Goal: Task Accomplishment & Management: Use online tool/utility

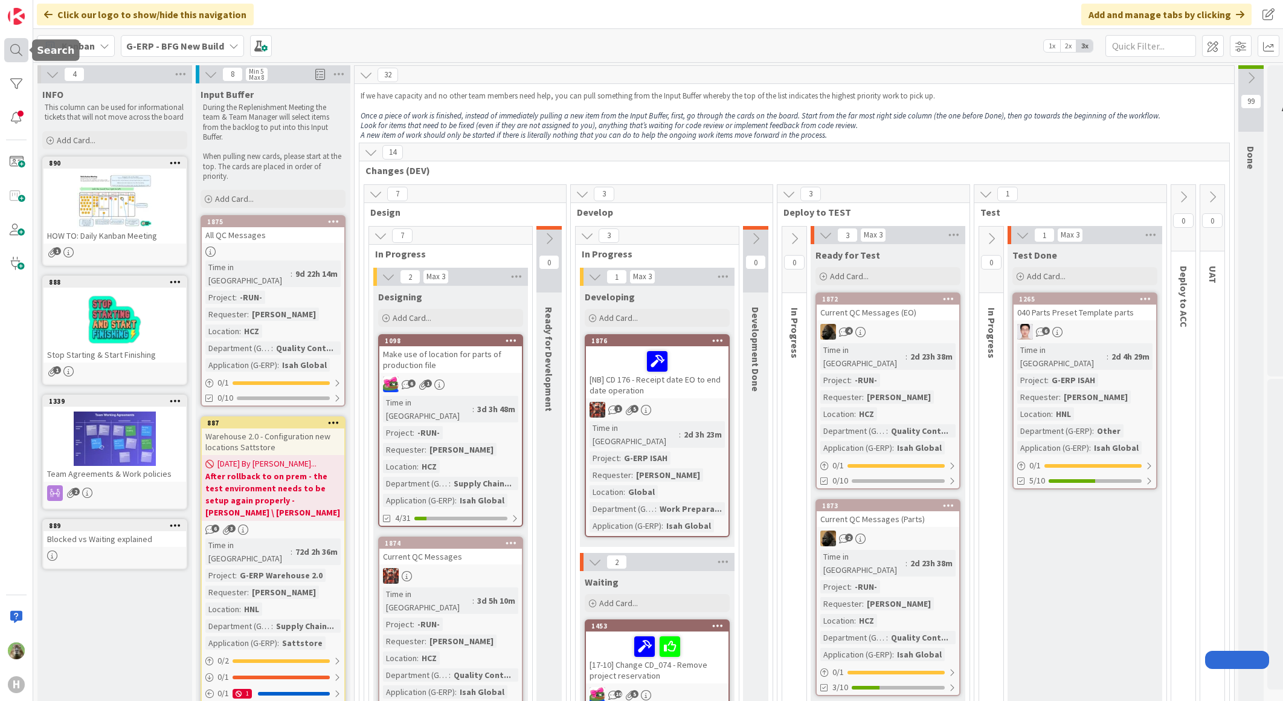
click at [12, 47] on div at bounding box center [16, 50] width 24 height 24
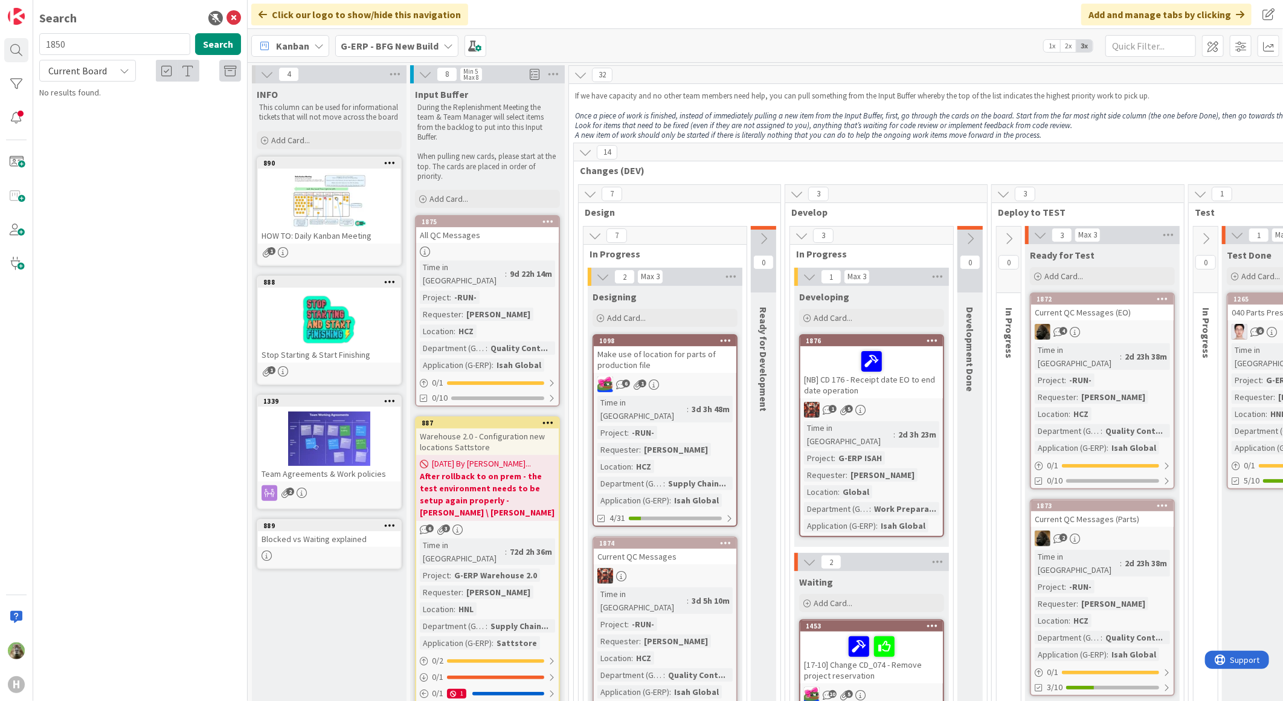
type input "1850"
click at [125, 61] on div "Current Board" at bounding box center [87, 71] width 97 height 22
click at [97, 105] on span "Current Board" at bounding box center [109, 99] width 126 height 18
drag, startPoint x: 89, startPoint y: 117, endPoint x: 106, endPoint y: 63, distance: 56.2
click at [89, 118] on div "Search 1850 Search Current Board Current Board All Boards No results found." at bounding box center [140, 350] width 214 height 701
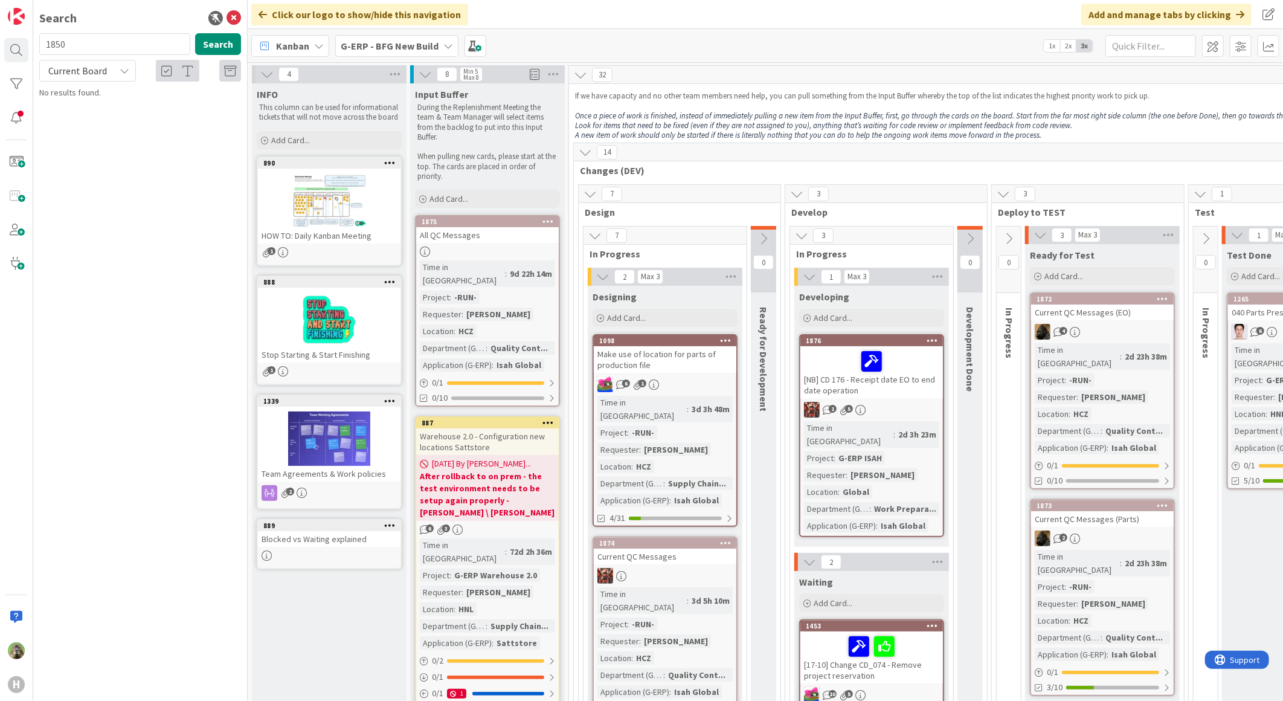
click at [106, 63] on span "Current Board" at bounding box center [77, 70] width 63 height 17
click at [95, 118] on span "All Boards" at bounding box center [109, 121] width 126 height 18
click at [220, 51] on button "Search" at bounding box center [218, 44] width 46 height 22
click at [153, 124] on p "[SS] Error while processing Toekennen Administratiecode" at bounding box center [148, 112] width 185 height 25
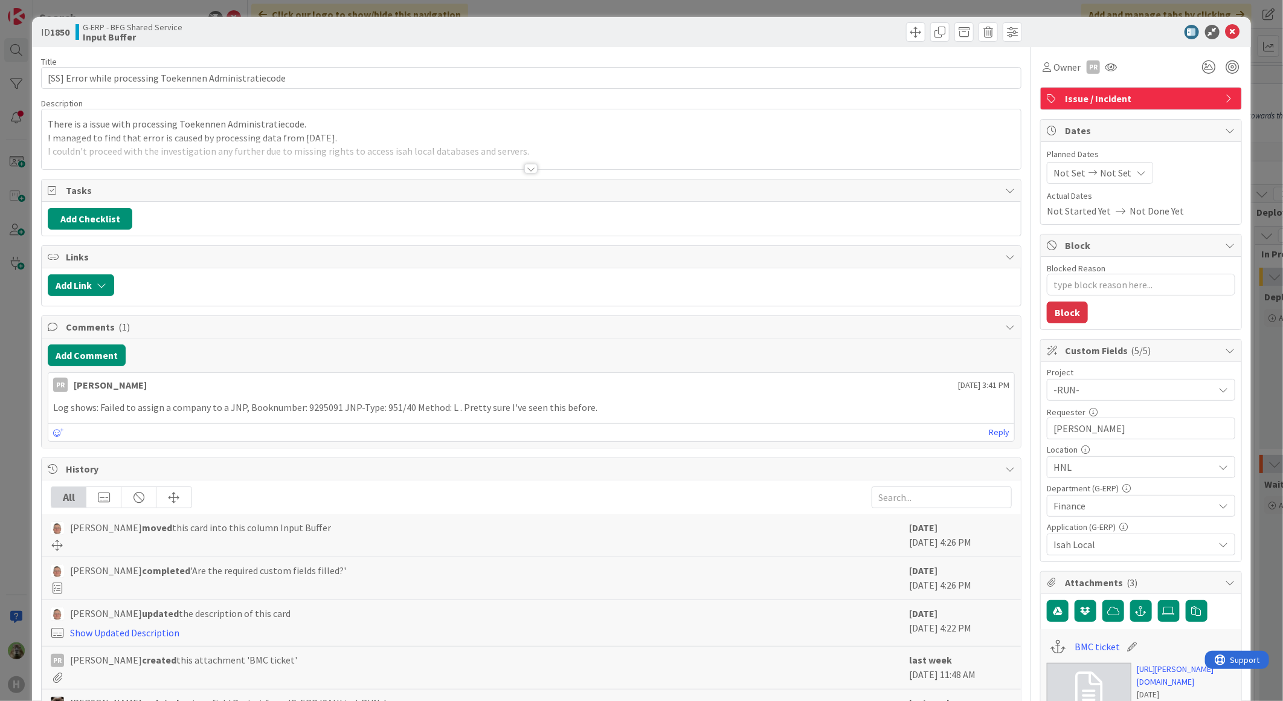
type textarea "x"
drag, startPoint x: 15, startPoint y: 126, endPoint x: 18, endPoint y: 50, distance: 75.6
click at [15, 125] on div "ID 1850 G-ERP - BFG Shared Service Input Buffer Title 55 / 128 [SS] Error while…" at bounding box center [641, 350] width 1283 height 701
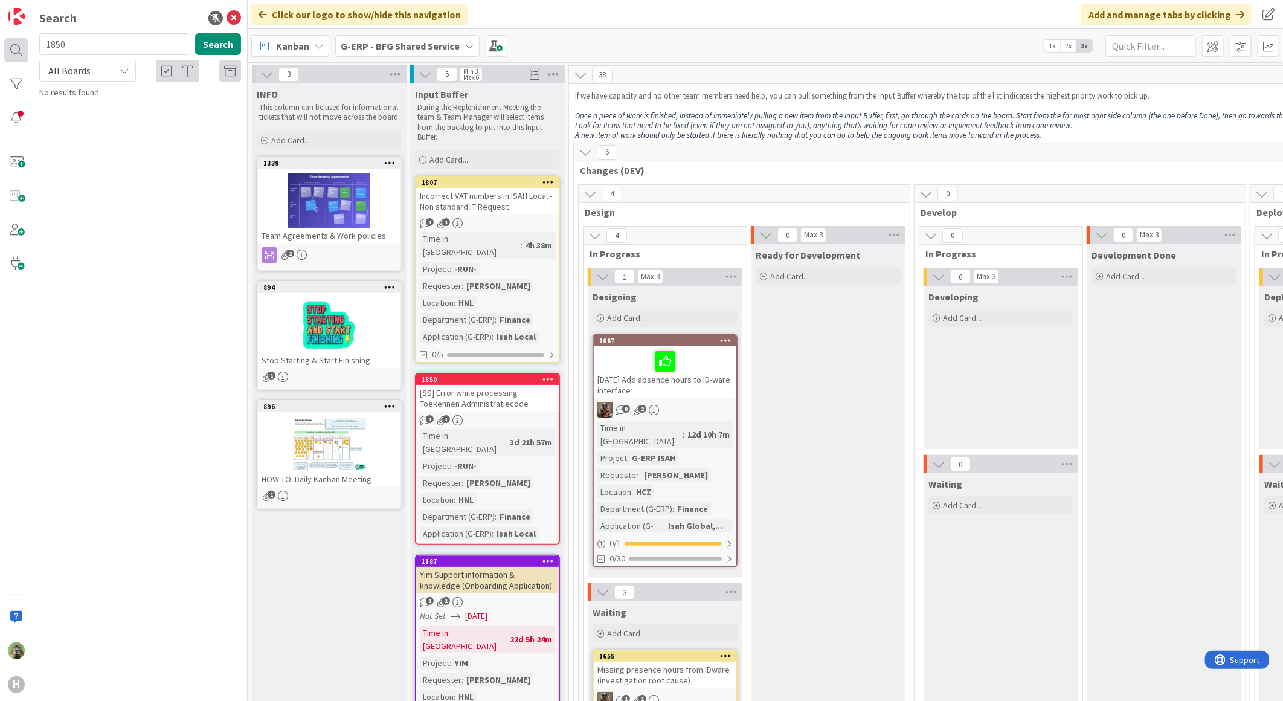
click at [18, 50] on div at bounding box center [16, 50] width 24 height 24
click at [86, 48] on input "1850" at bounding box center [114, 44] width 151 height 22
type input "1851"
click at [150, 115] on link "G-ERP - Backlog › BFG New Build 1851 Add "stock" project reference to ISAH" at bounding box center [140, 101] width 214 height 30
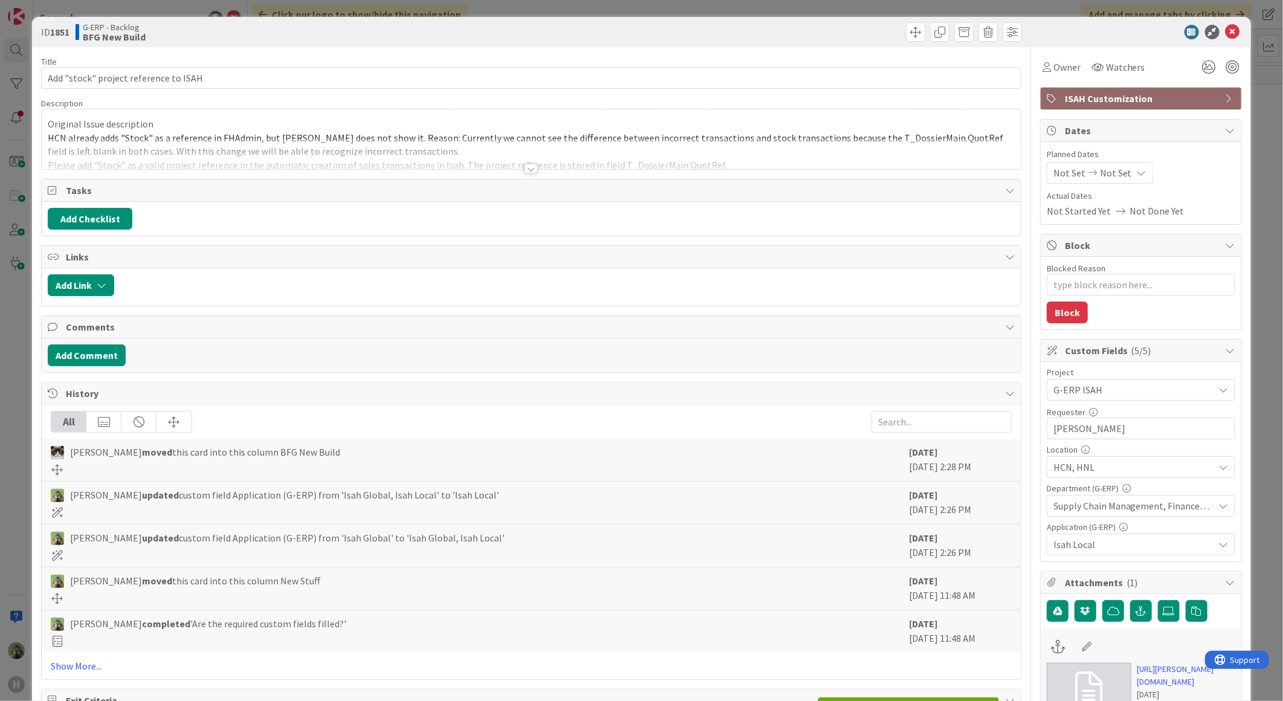
type textarea "x"
click at [99, 362] on button "Add Comment" at bounding box center [87, 355] width 78 height 22
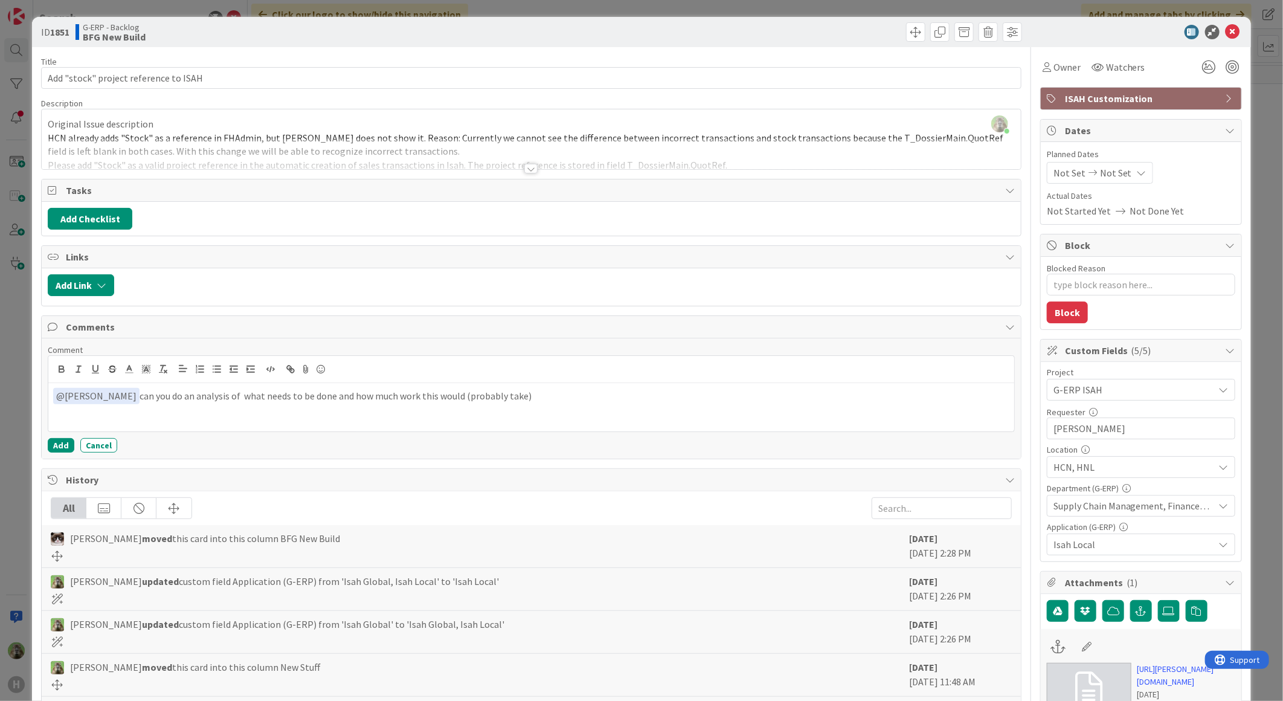
click at [323, 399] on p "﻿ @ Noah Dezaire ﻿ can you do an analysis of what needs to be done and how much…" at bounding box center [531, 396] width 956 height 16
click at [530, 395] on p "﻿ @ Noah Dezaire ﻿ can you do an analysis of what needs to be done and how much…" at bounding box center [531, 396] width 956 height 16
click at [124, 394] on p "﻿ @ Noah Dezaire ﻿ can you do an analysis of what needs to be done and how much…" at bounding box center [531, 396] width 956 height 16
click at [56, 448] on button "Add" at bounding box center [61, 445] width 27 height 14
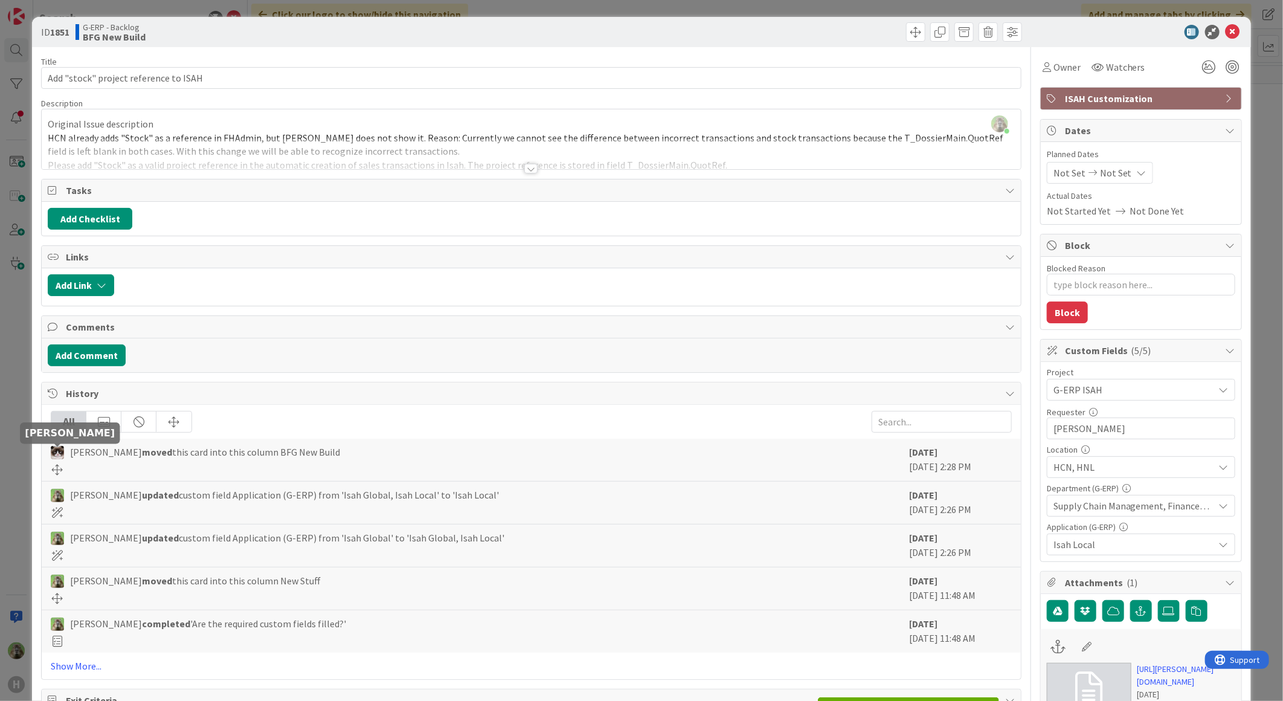
type textarea "x"
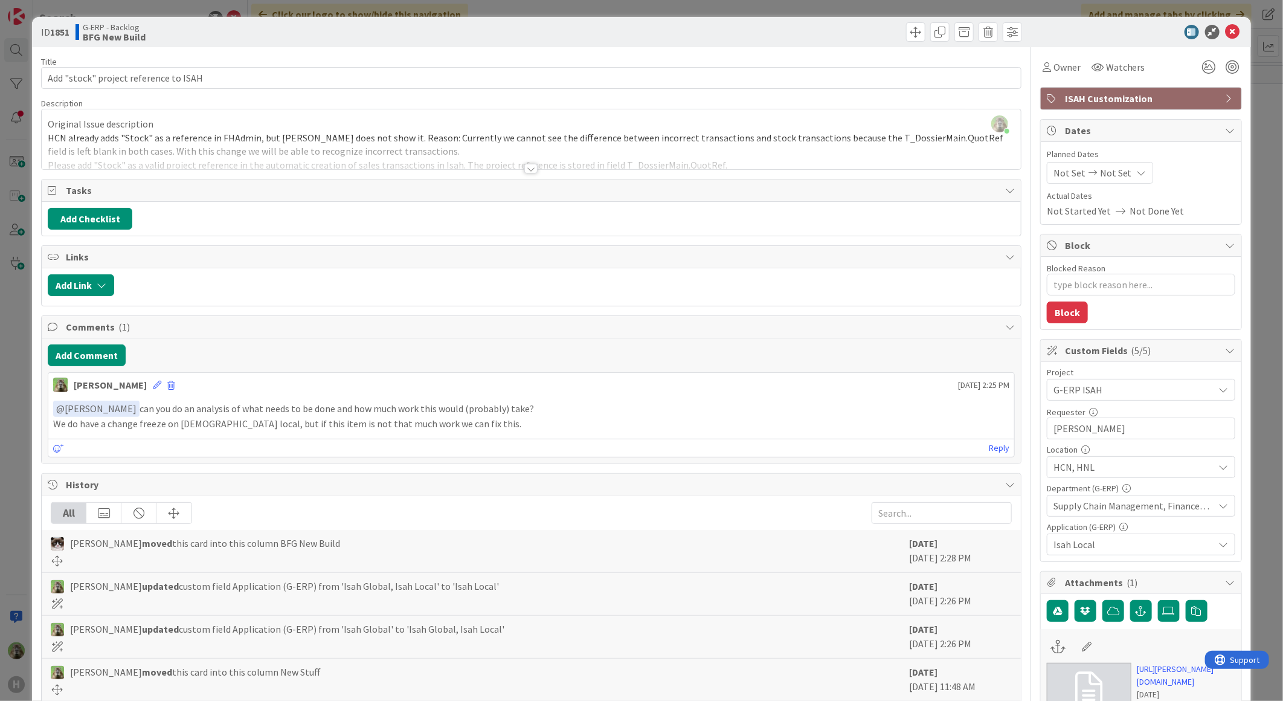
click at [21, 385] on div "ID 1851 G-ERP - Backlog BFG New Build Title 37 / 128 Add "stock" project refere…" at bounding box center [641, 350] width 1283 height 701
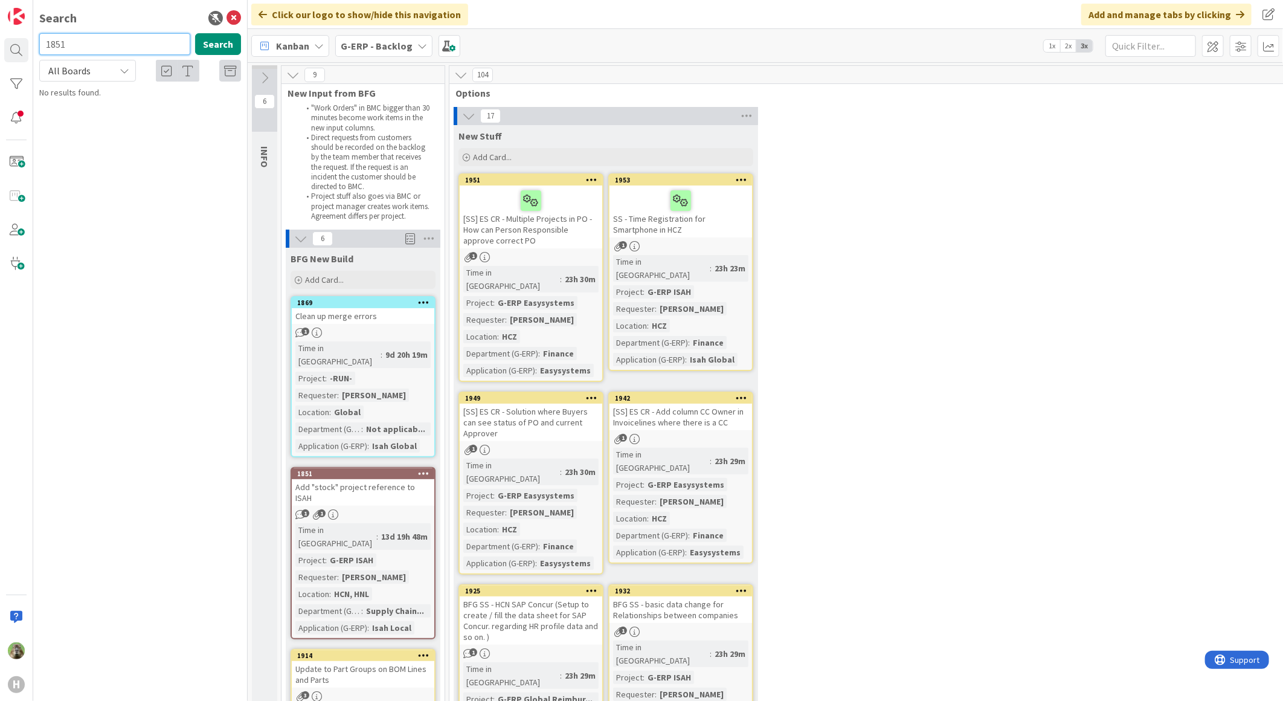
click at [66, 47] on input "1851" at bounding box center [114, 44] width 151 height 22
type input "1914"
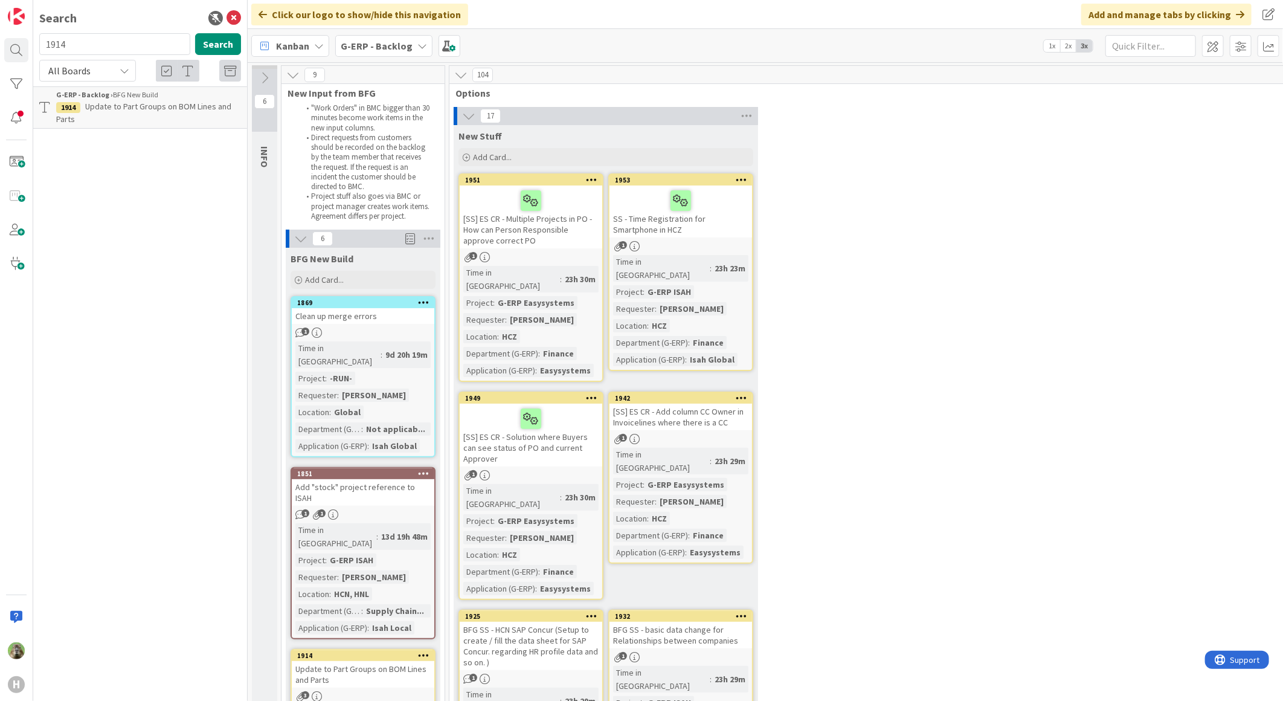
click at [167, 97] on div "G-ERP - Backlog › BFG New Build" at bounding box center [148, 94] width 185 height 11
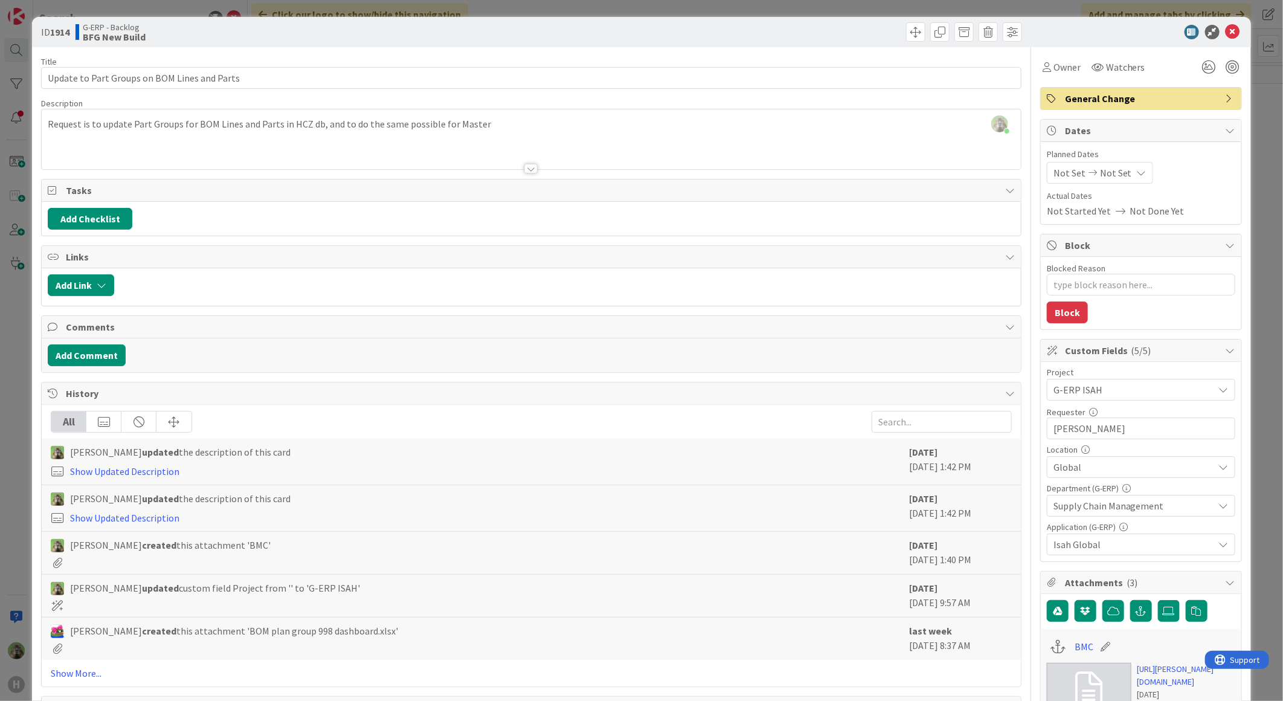
type textarea "x"
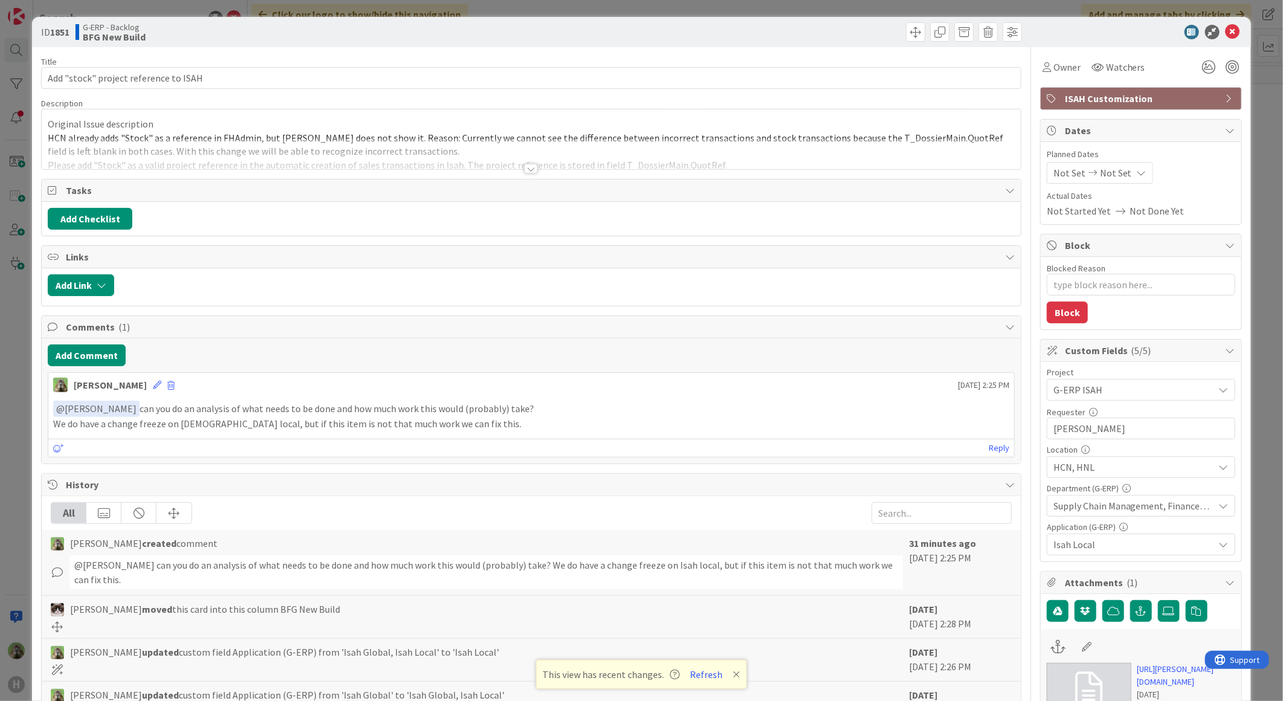
type textarea "x"
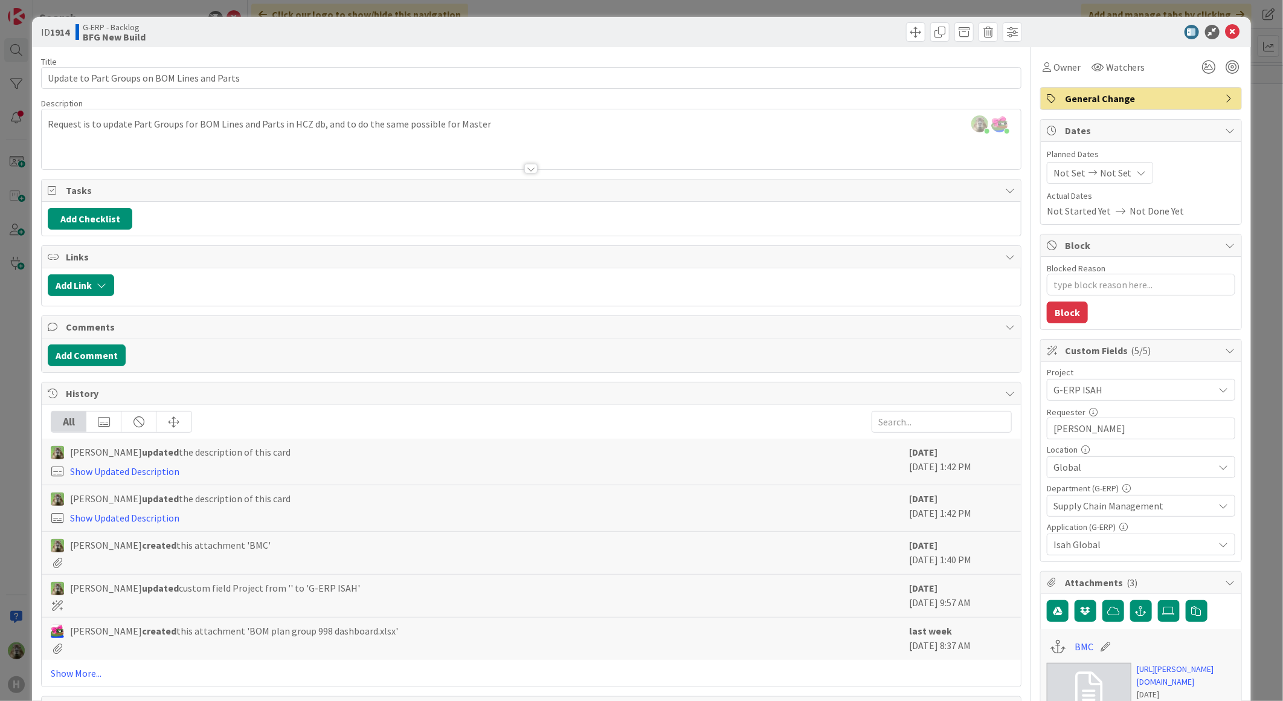
click at [19, 363] on div "ID 1914 G-ERP - Backlog BFG New Build Title 44 / 128 Update to Part Groups on B…" at bounding box center [641, 350] width 1283 height 701
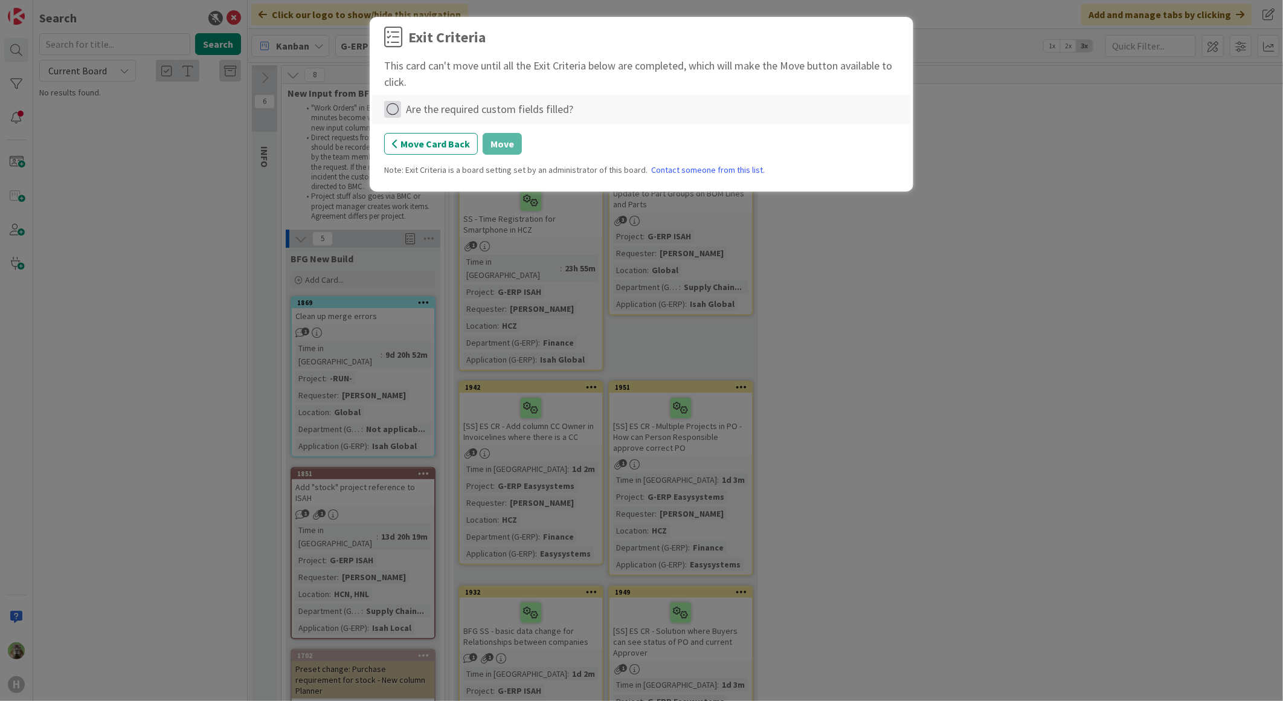
click at [399, 103] on icon at bounding box center [392, 109] width 17 height 17
click at [460, 141] on link "Complete" at bounding box center [459, 135] width 151 height 18
click at [523, 152] on div "Move Card Back Move" at bounding box center [641, 144] width 515 height 22
click at [516, 148] on button "Move" at bounding box center [502, 144] width 39 height 22
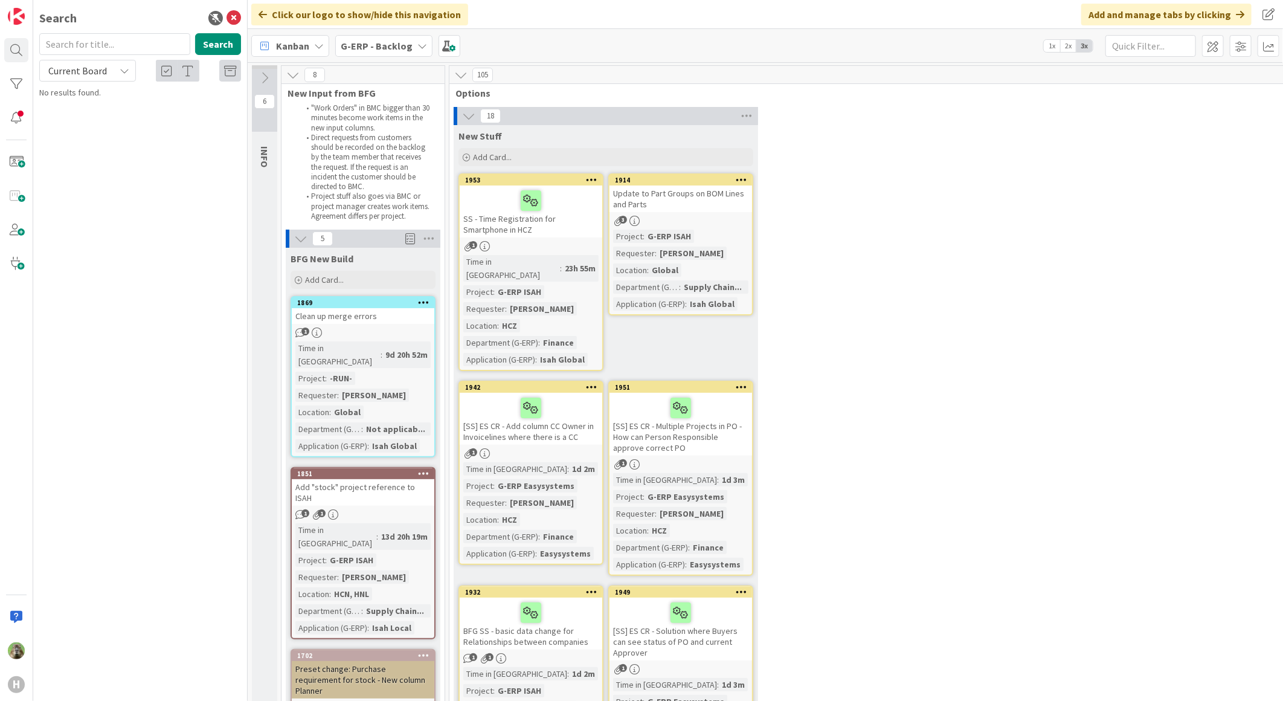
click at [708, 201] on div "Update to Part Groups on BOM Lines and Parts" at bounding box center [680, 198] width 143 height 27
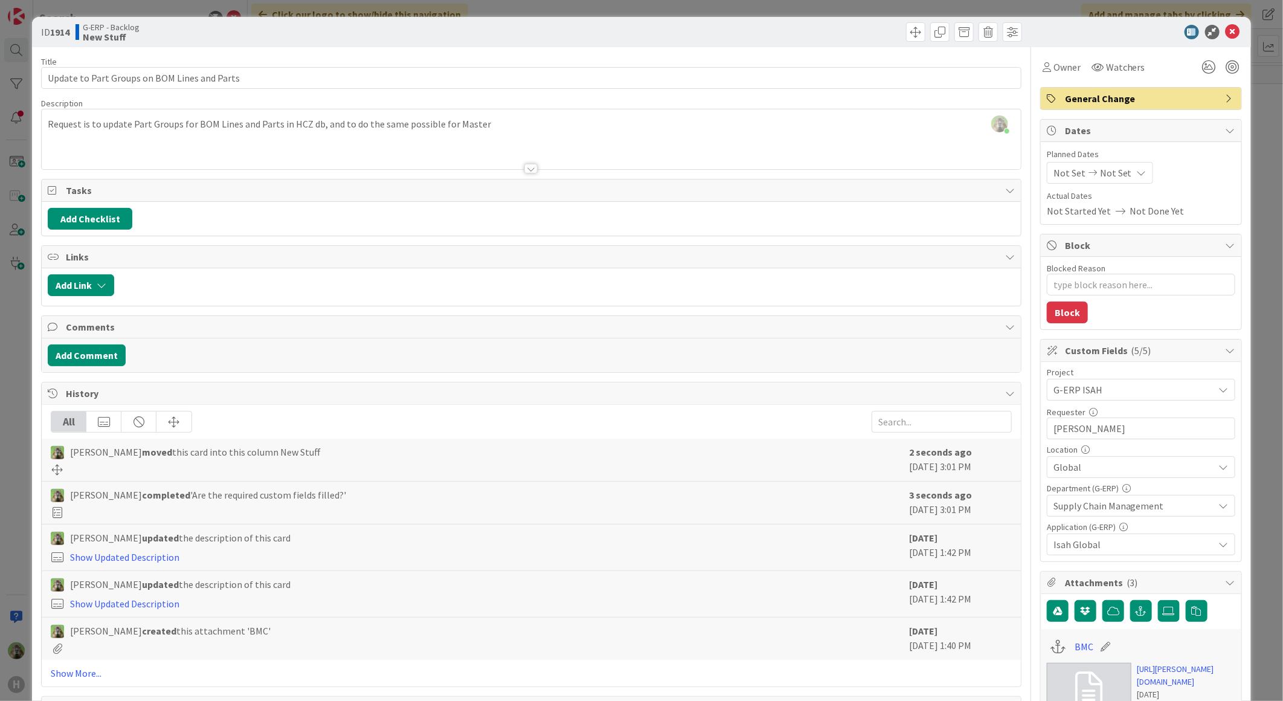
click at [20, 353] on div "ID 1914 G-ERP - Backlog New Stuff Title 44 / 128 Update to Part Groups on BOM L…" at bounding box center [641, 350] width 1283 height 701
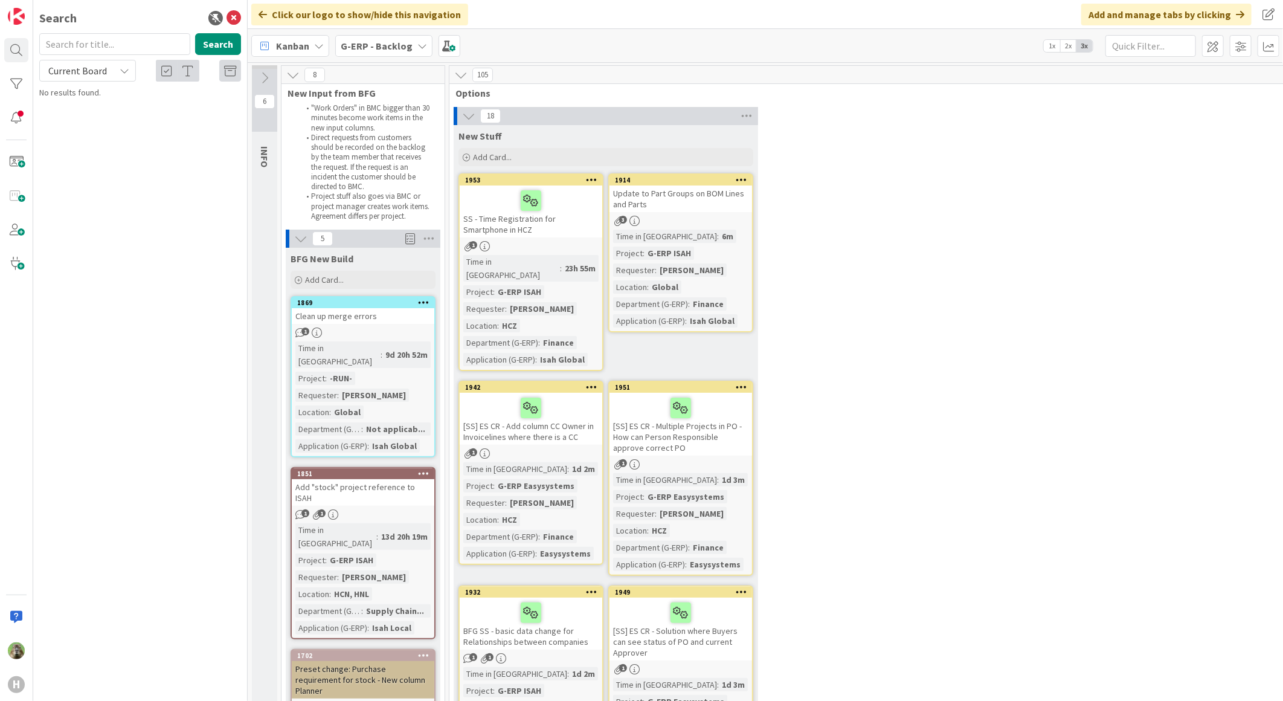
click at [684, 188] on div "Update to Part Groups on BOM Lines and Parts" at bounding box center [680, 198] width 143 height 27
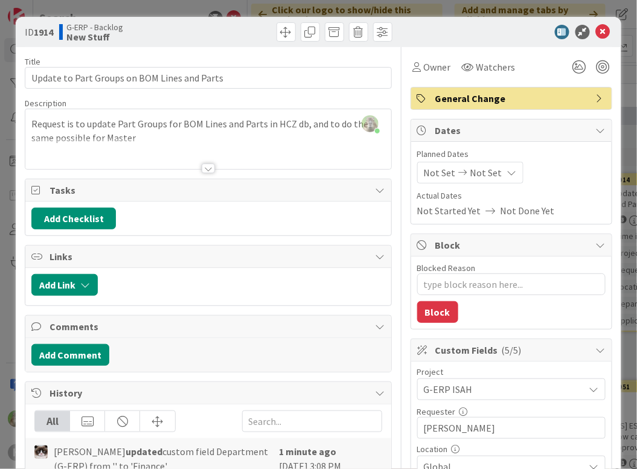
type textarea "x"
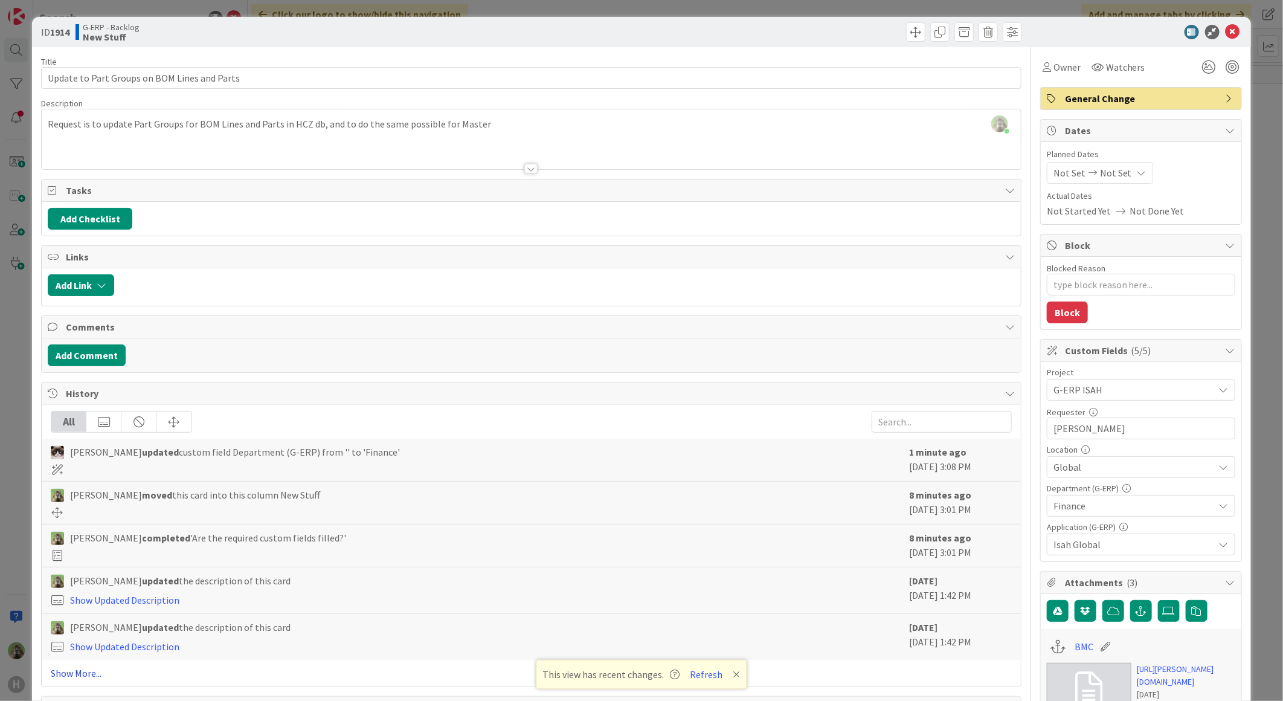
click at [98, 680] on link "Show More..." at bounding box center [531, 673] width 961 height 14
click at [425, 140] on div at bounding box center [531, 153] width 979 height 31
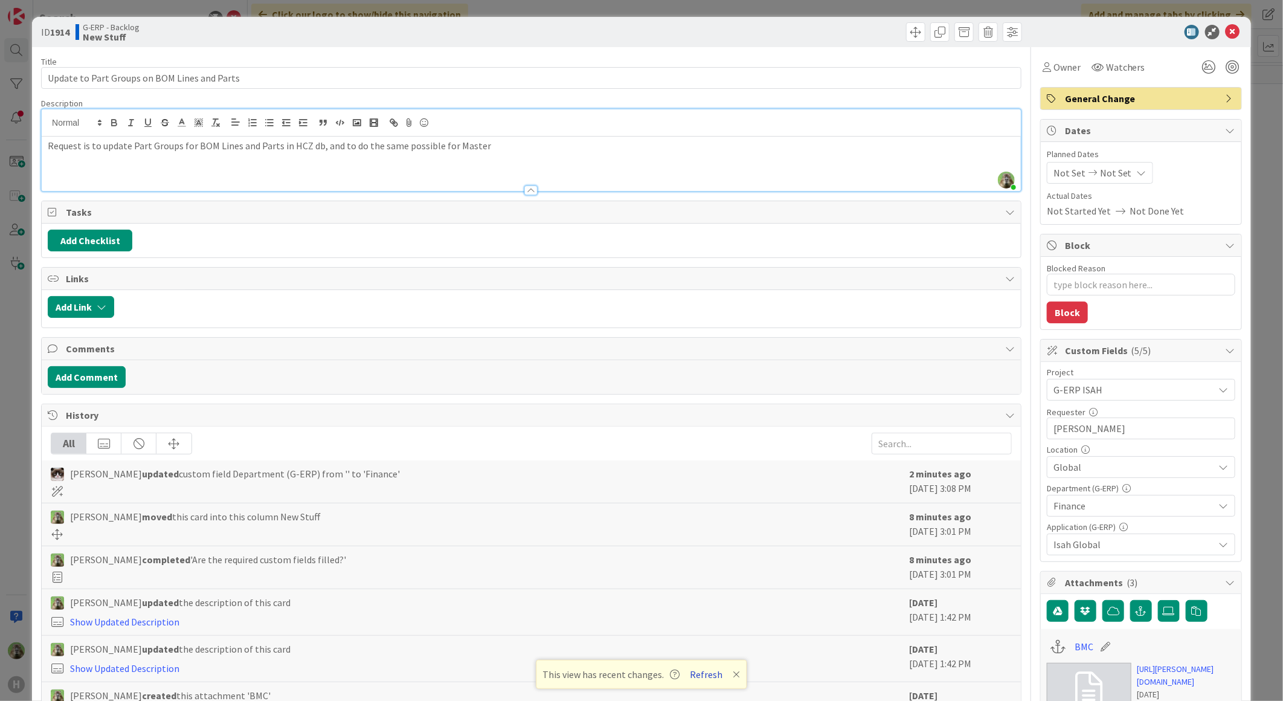
click at [708, 670] on button "Refresh" at bounding box center [706, 674] width 41 height 16
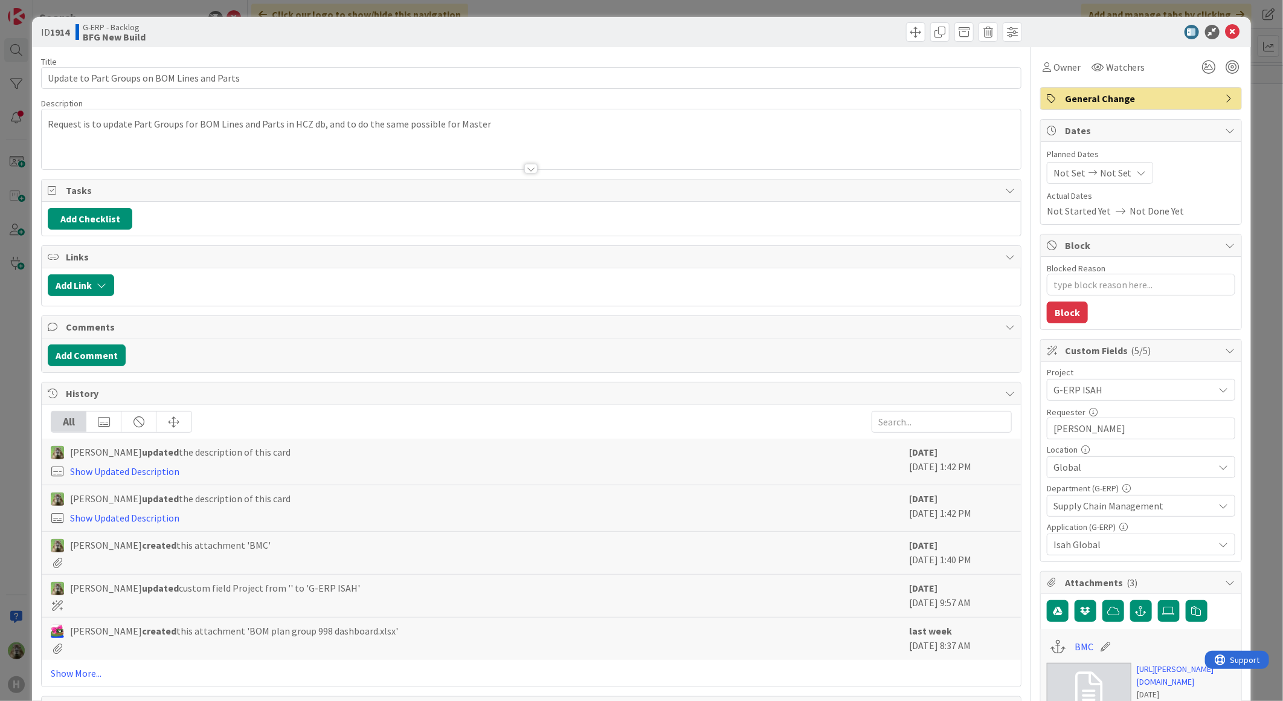
click at [449, 133] on div "Request is to update Part Groups for BOM Lines and Parts in HCZ db, and to do t…" at bounding box center [531, 142] width 979 height 54
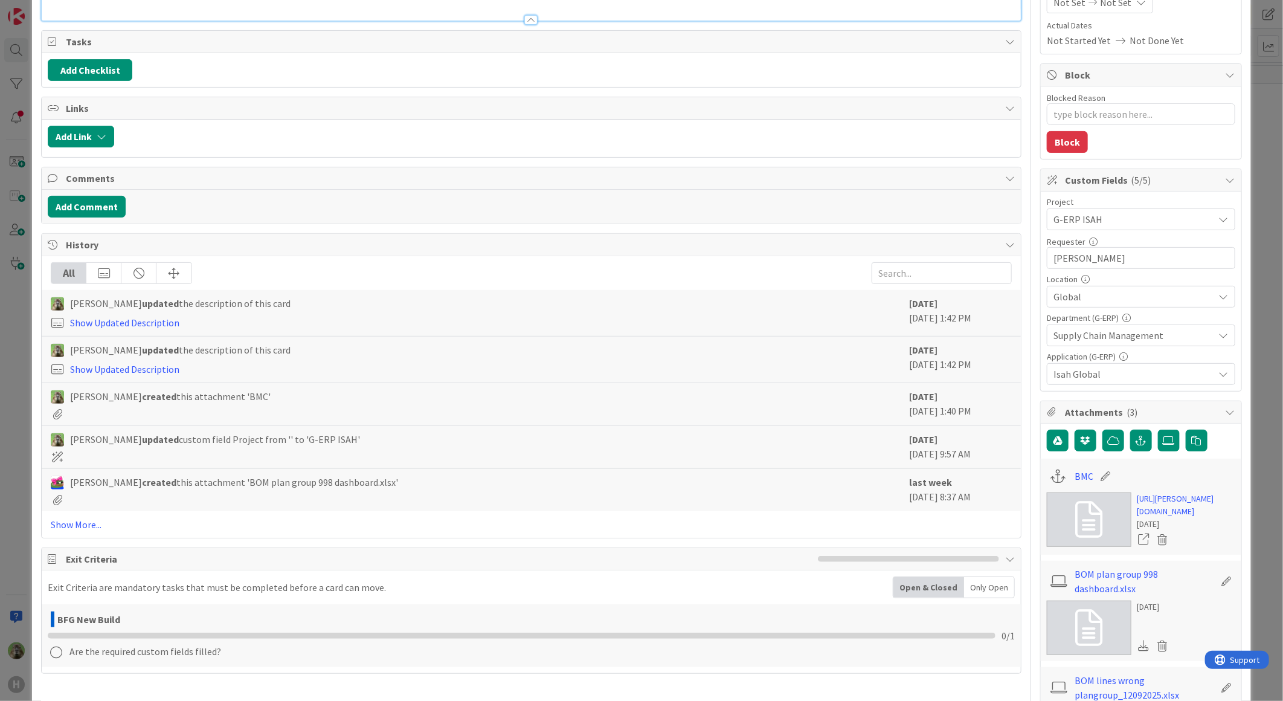
scroll to position [335, 0]
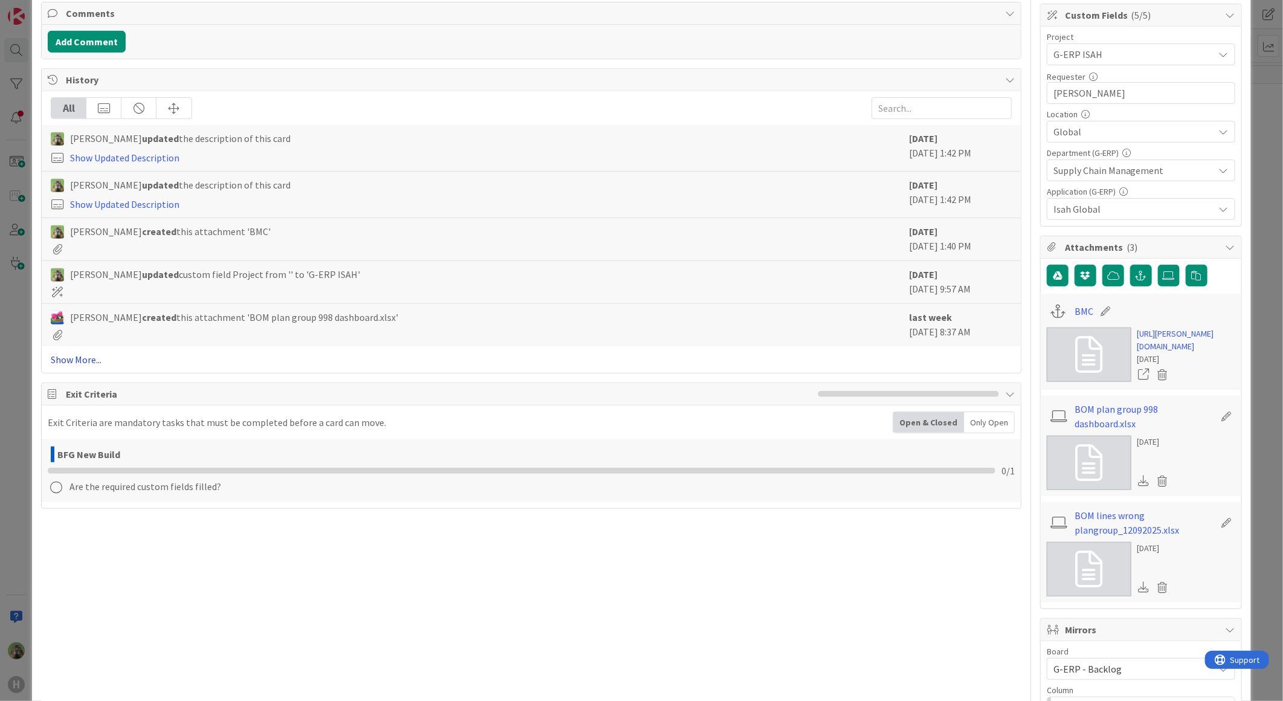
click at [98, 359] on link "Show More..." at bounding box center [531, 359] width 961 height 14
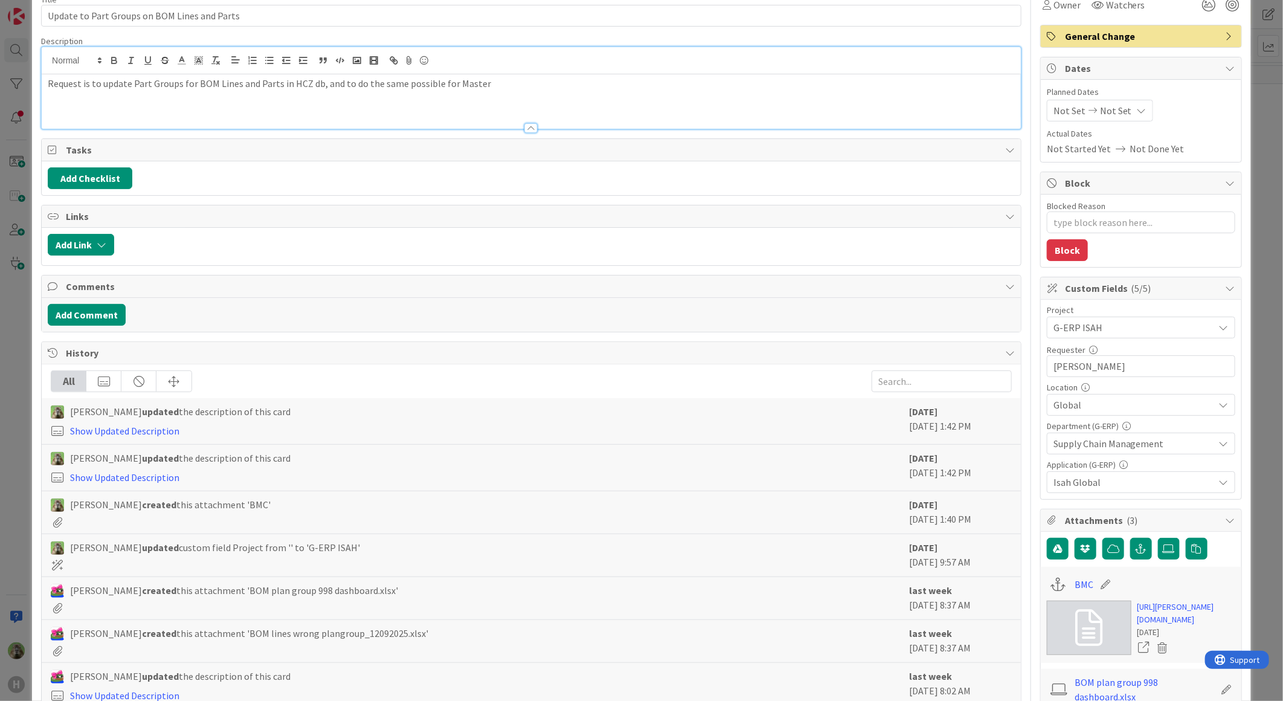
scroll to position [0, 0]
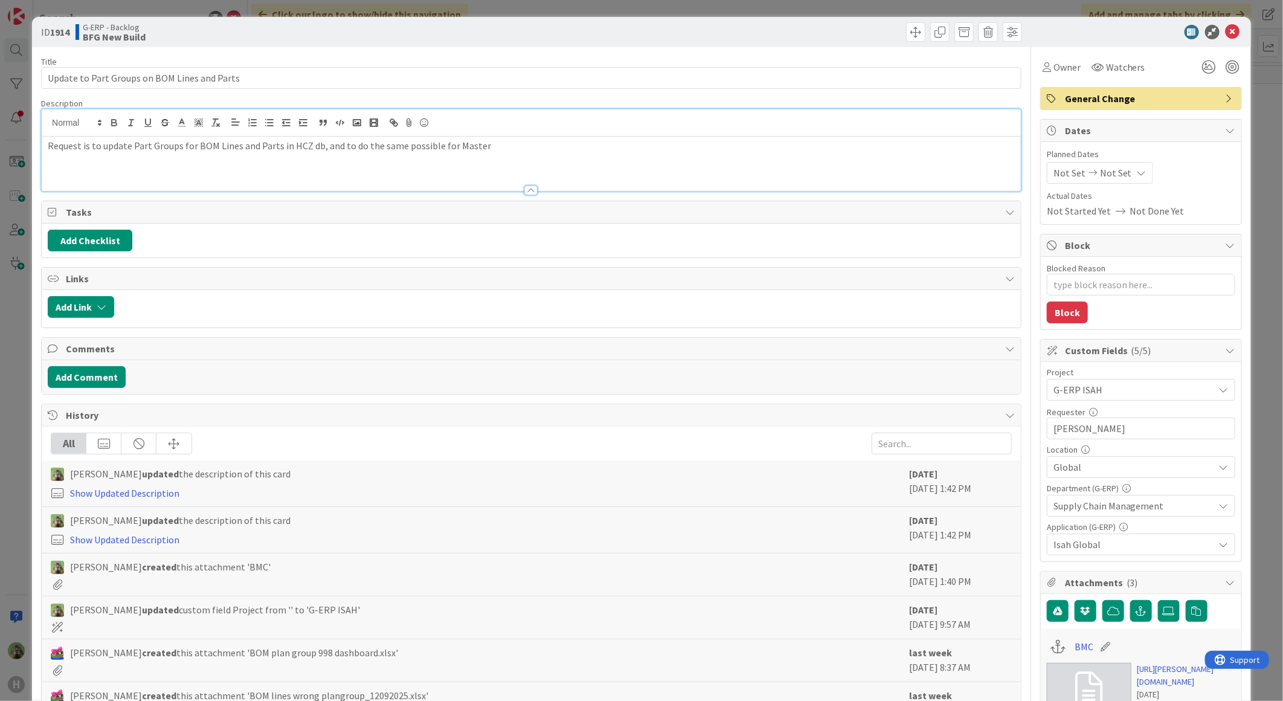
type textarea "x"
click at [8, 411] on div "ID 1914 G-ERP - Backlog New Stuff Title 44 / 128 Update to Part Groups on BOM L…" at bounding box center [641, 350] width 1283 height 701
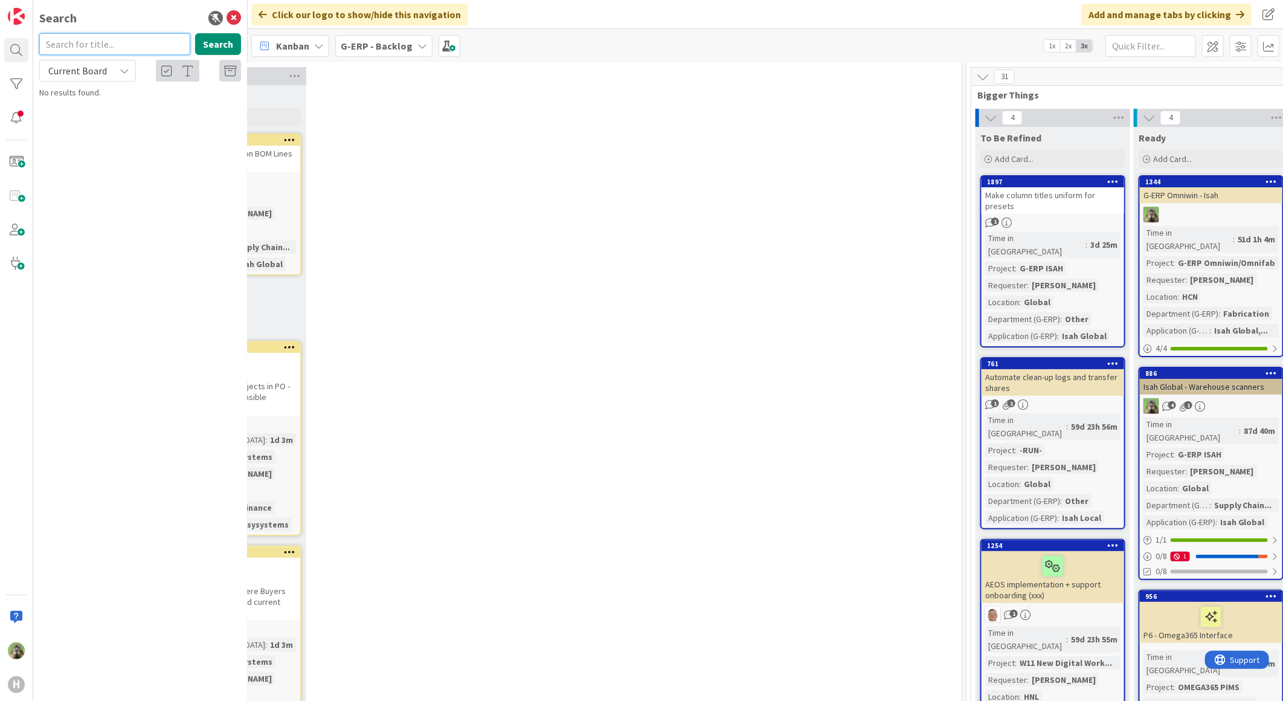
scroll to position [0, 452]
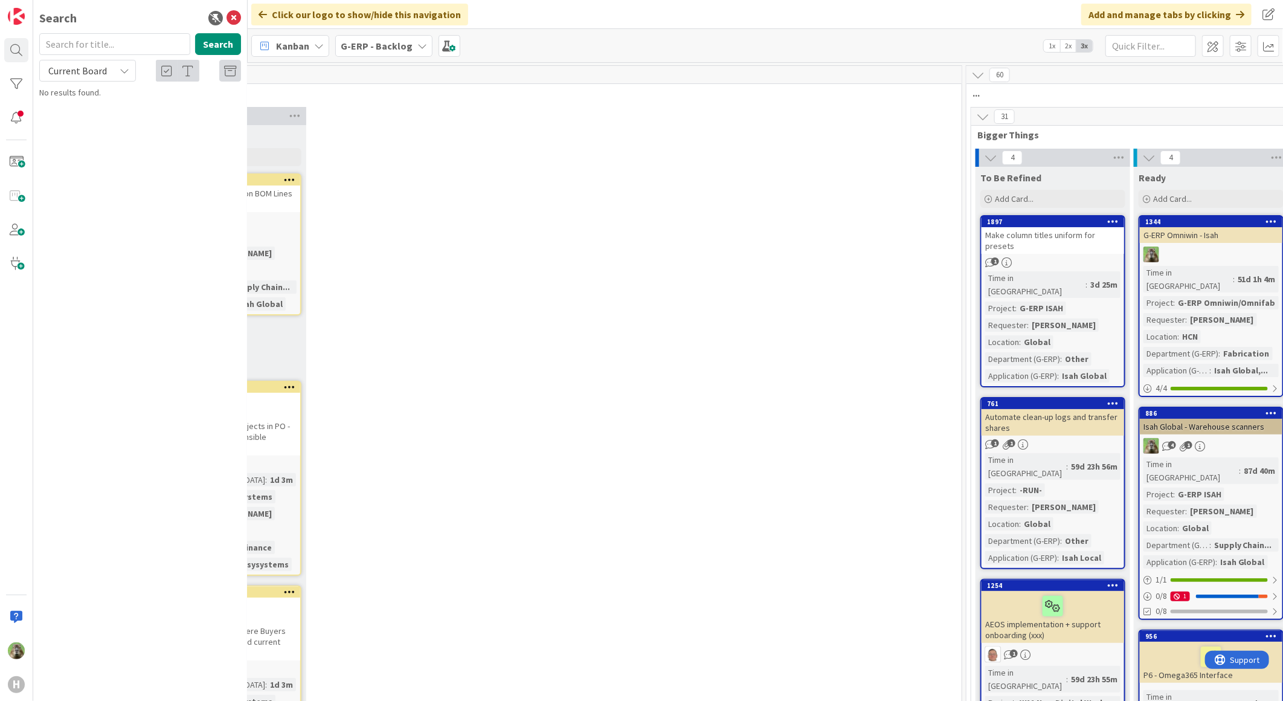
click at [980, 74] on icon at bounding box center [977, 74] width 13 height 13
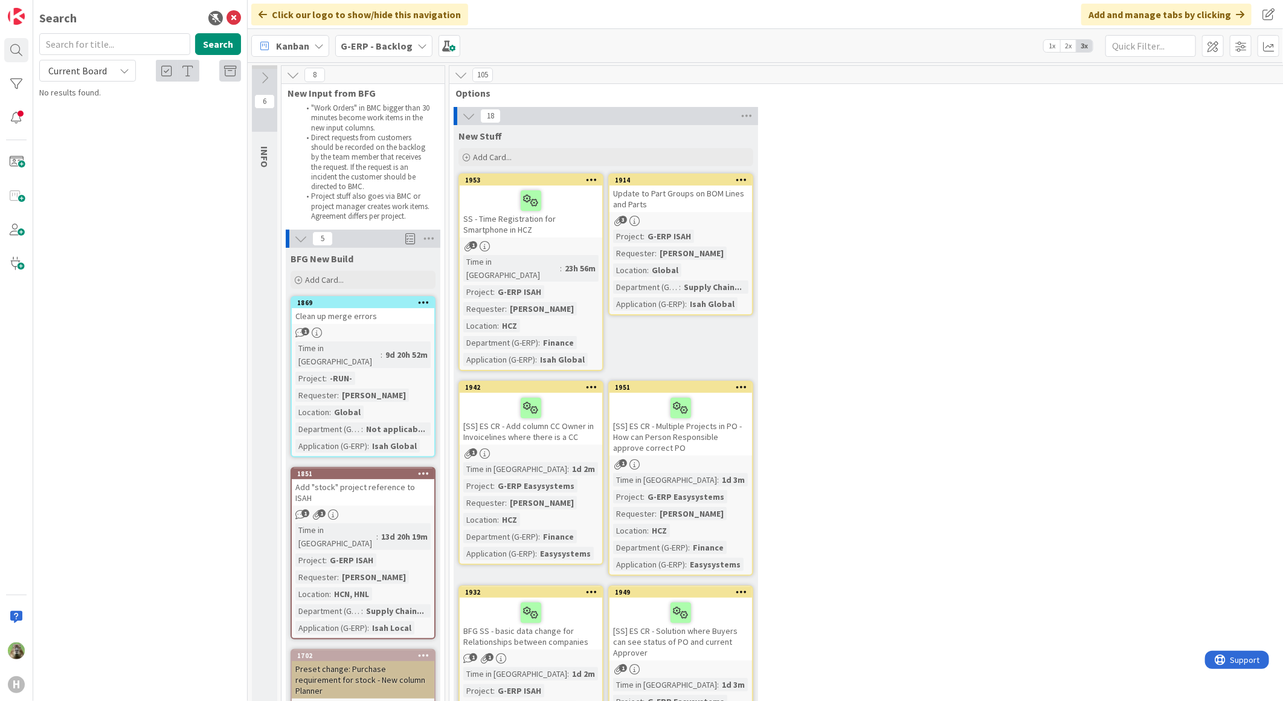
scroll to position [0, 238]
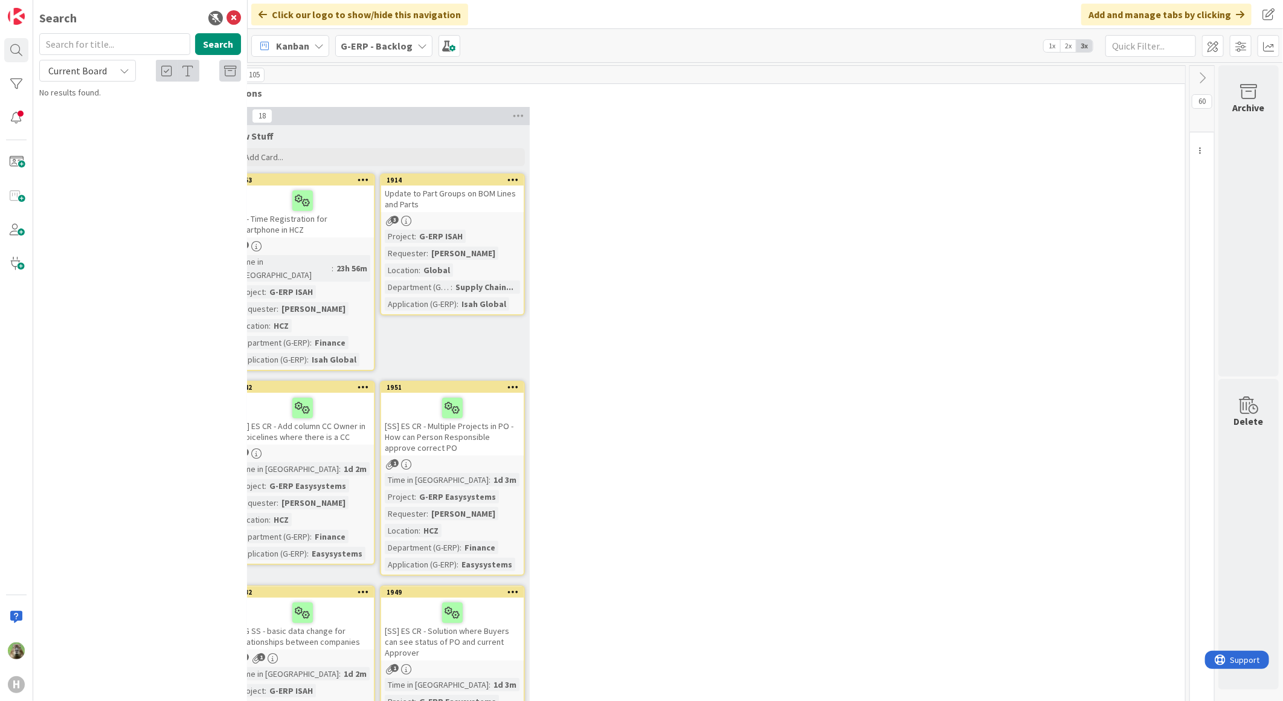
click at [1195, 76] on icon at bounding box center [1201, 77] width 13 height 13
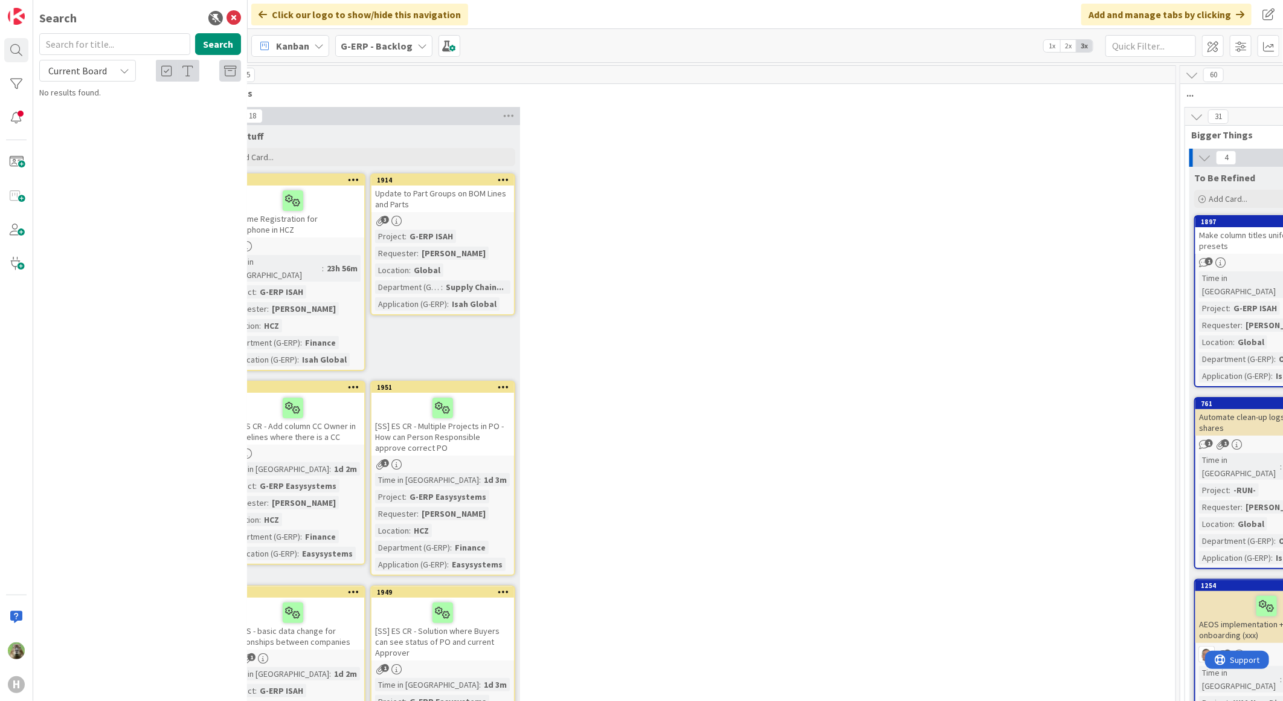
click at [1191, 115] on icon at bounding box center [1196, 116] width 13 height 13
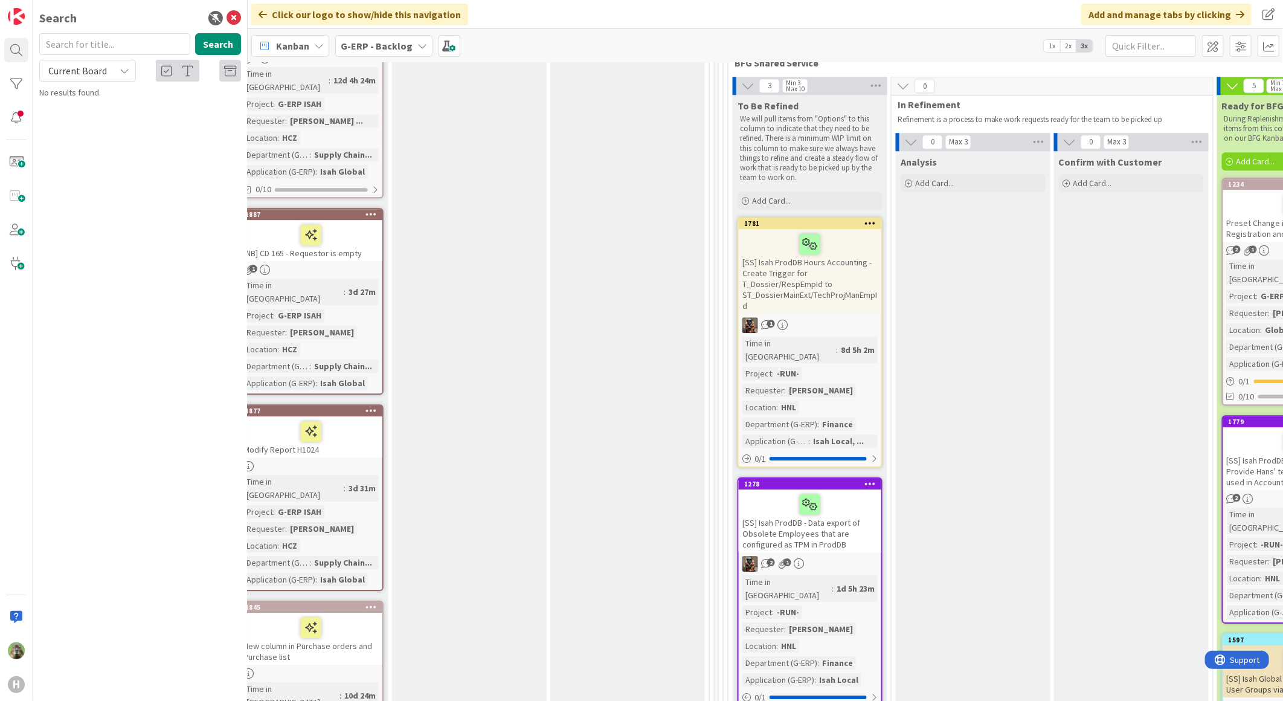
scroll to position [1812, 699]
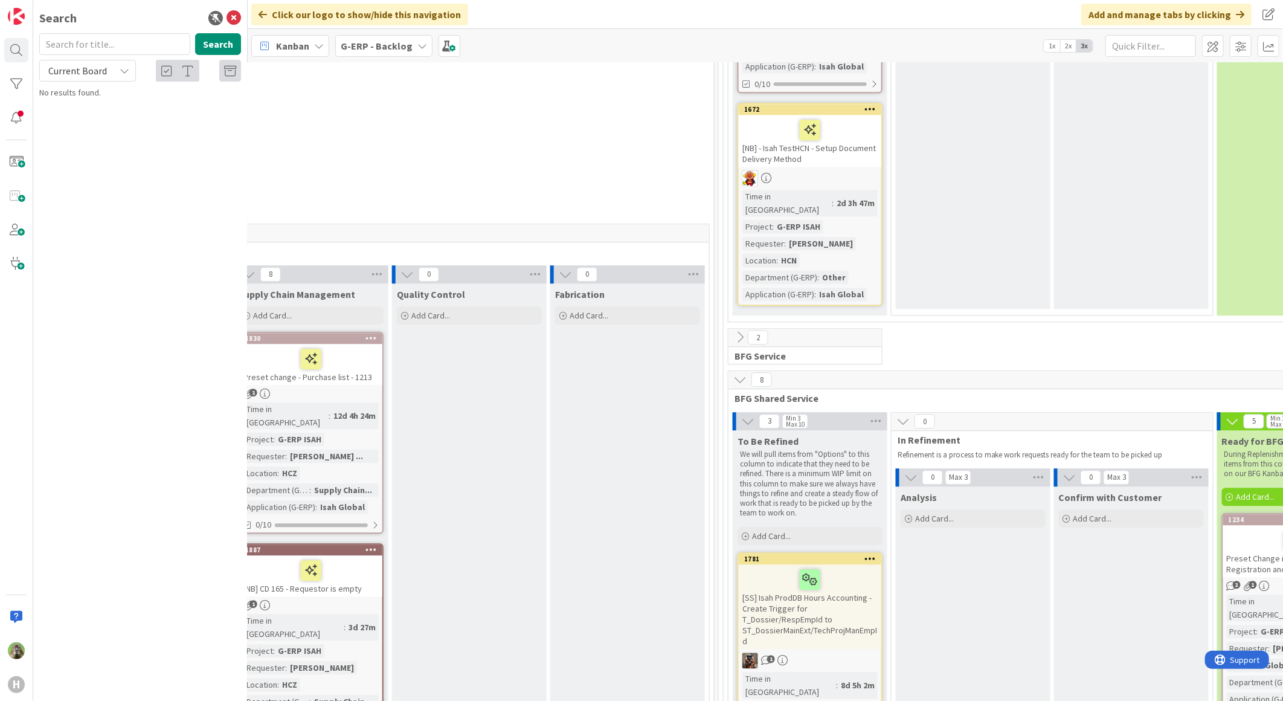
click at [737, 373] on icon at bounding box center [739, 379] width 13 height 13
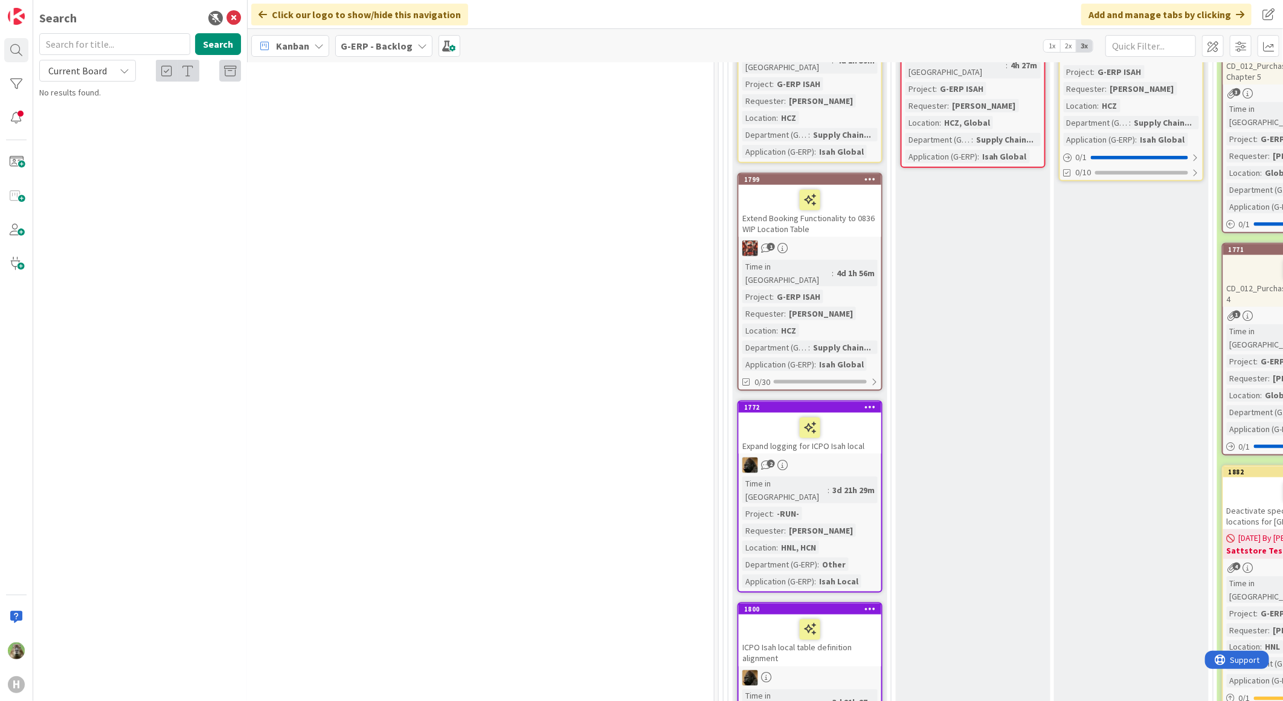
scroll to position [1208, 699]
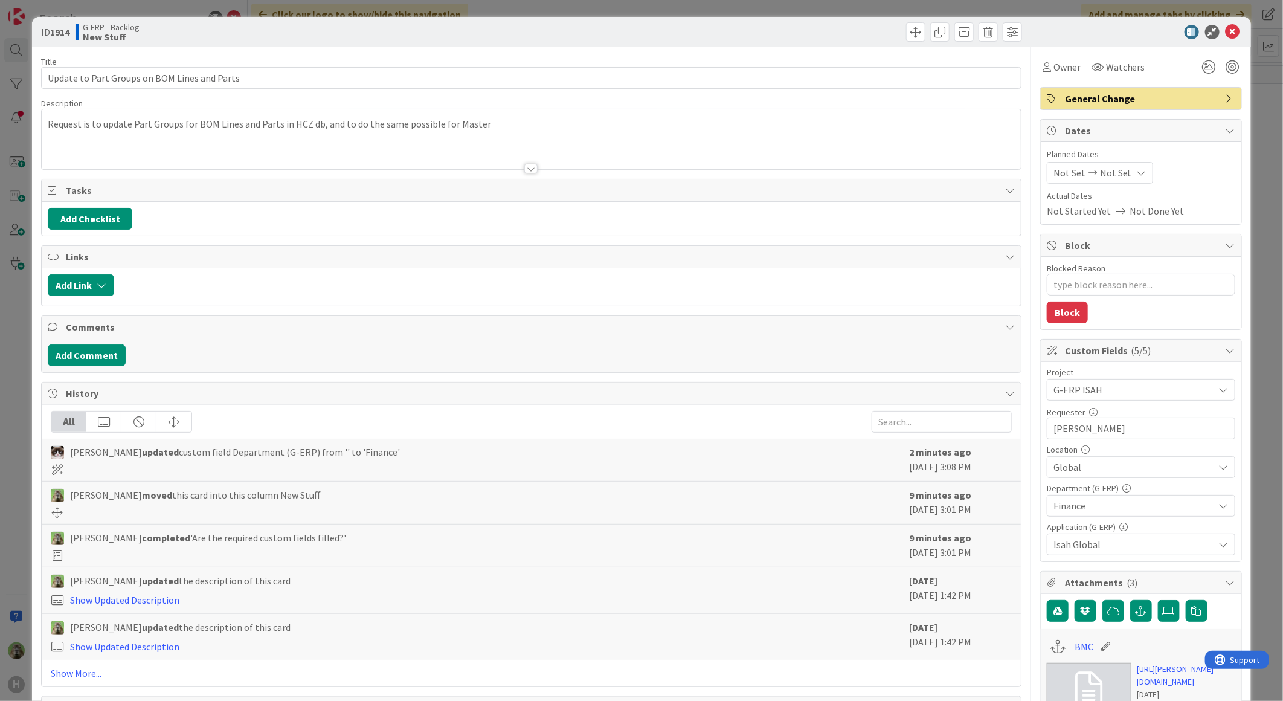
click at [17, 249] on div "ID 1914 G-ERP - Backlog New Stuff Title 44 / 128 Update to Part Groups on BOM L…" at bounding box center [641, 350] width 1283 height 701
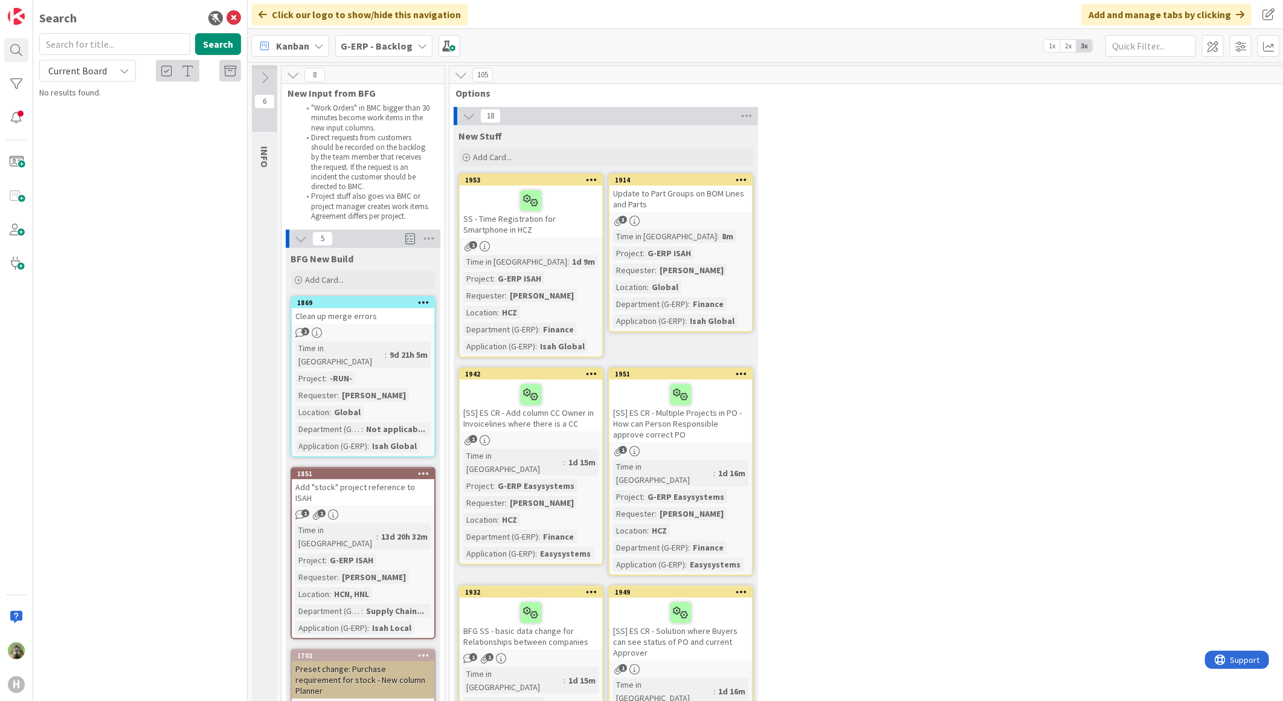
click at [699, 195] on div "Update to Part Groups on BOM Lines and Parts" at bounding box center [680, 198] width 143 height 27
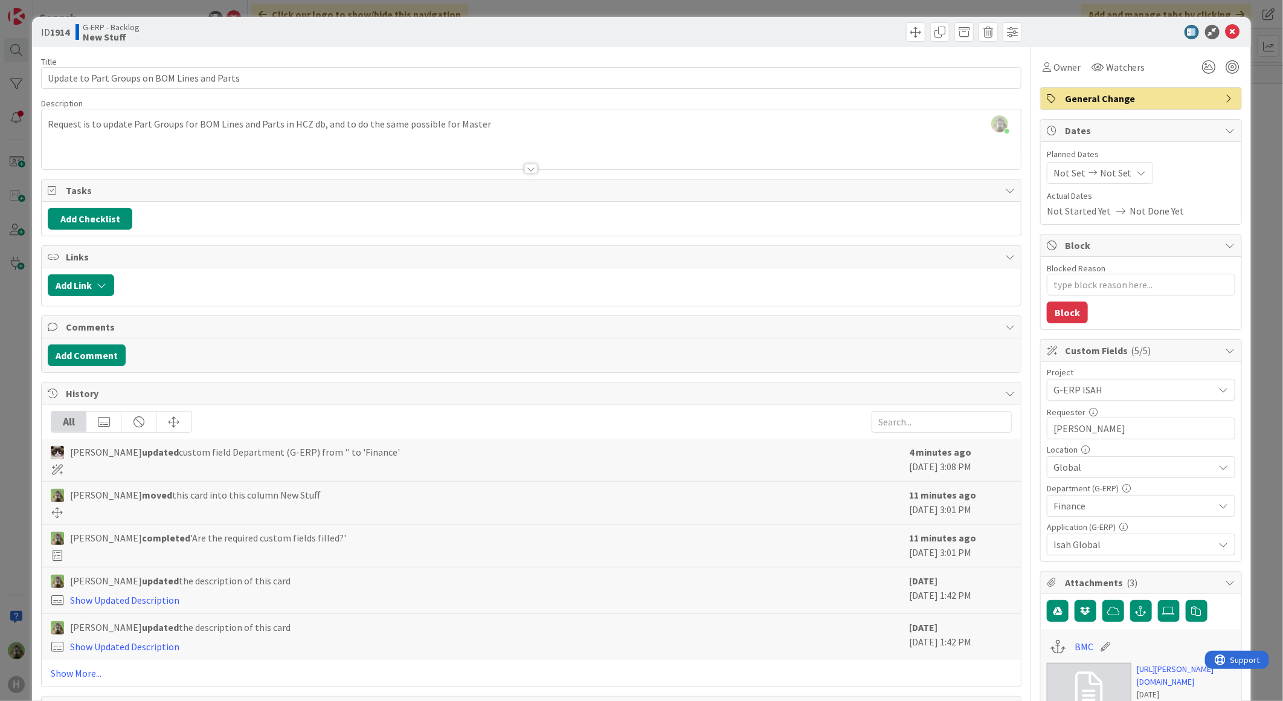
click at [30, 335] on div "ID 1914 G-ERP - Backlog New Stuff Title 44 / 128 Update to Part Groups on BOM L…" at bounding box center [641, 350] width 1283 height 701
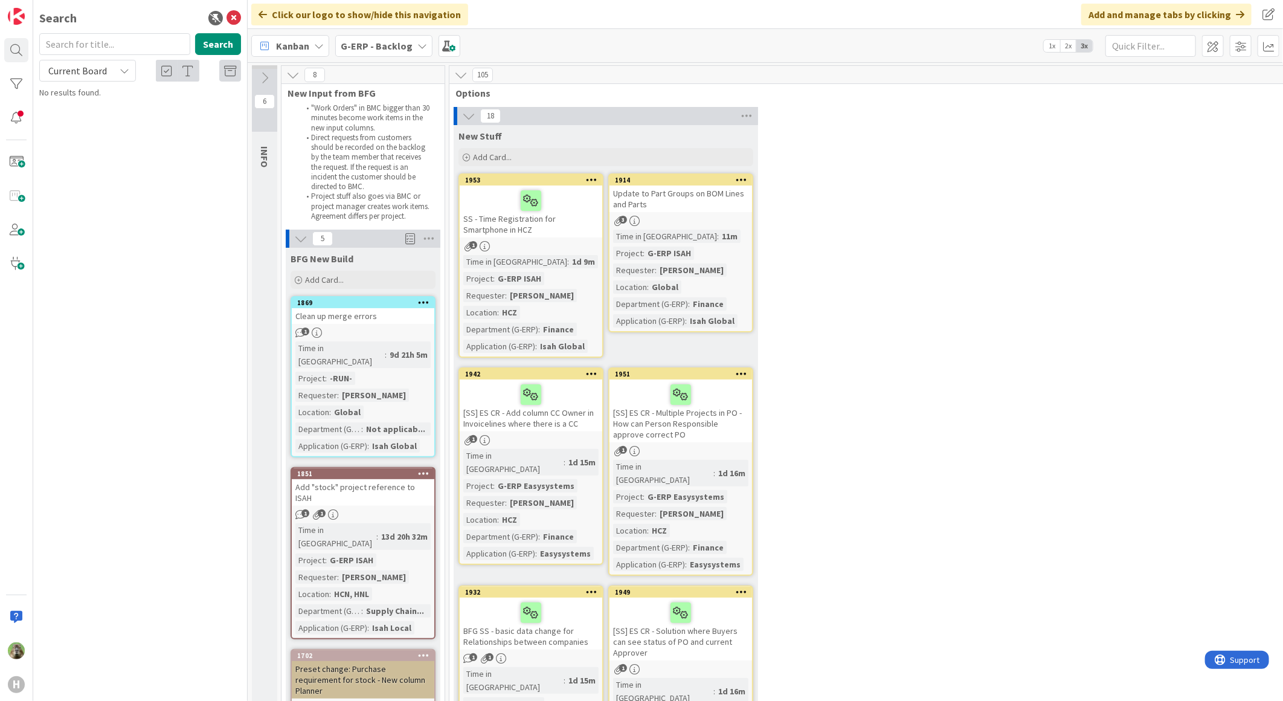
click at [385, 479] on div "Add "stock" project reference to ISAH" at bounding box center [363, 492] width 143 height 27
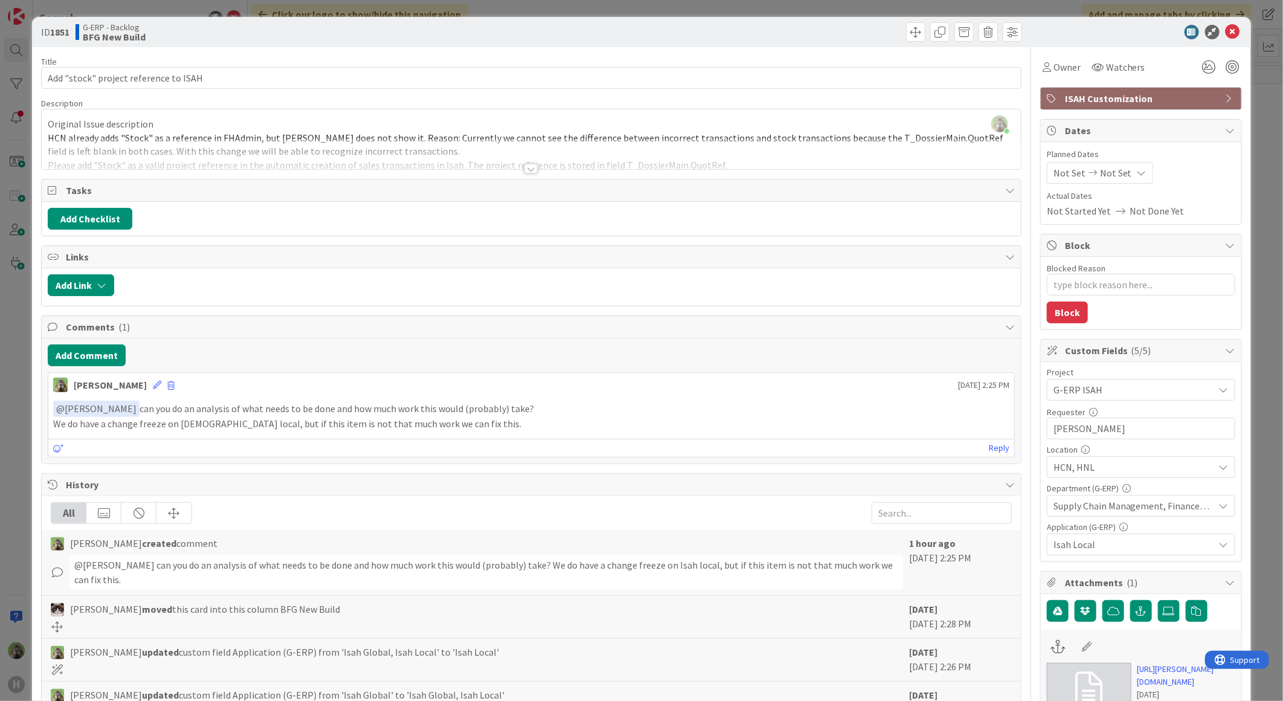
click at [18, 450] on div "ID 1851 G-ERP - Backlog BFG New Build Title 37 / 128 Add "stock" project refere…" at bounding box center [641, 350] width 1283 height 701
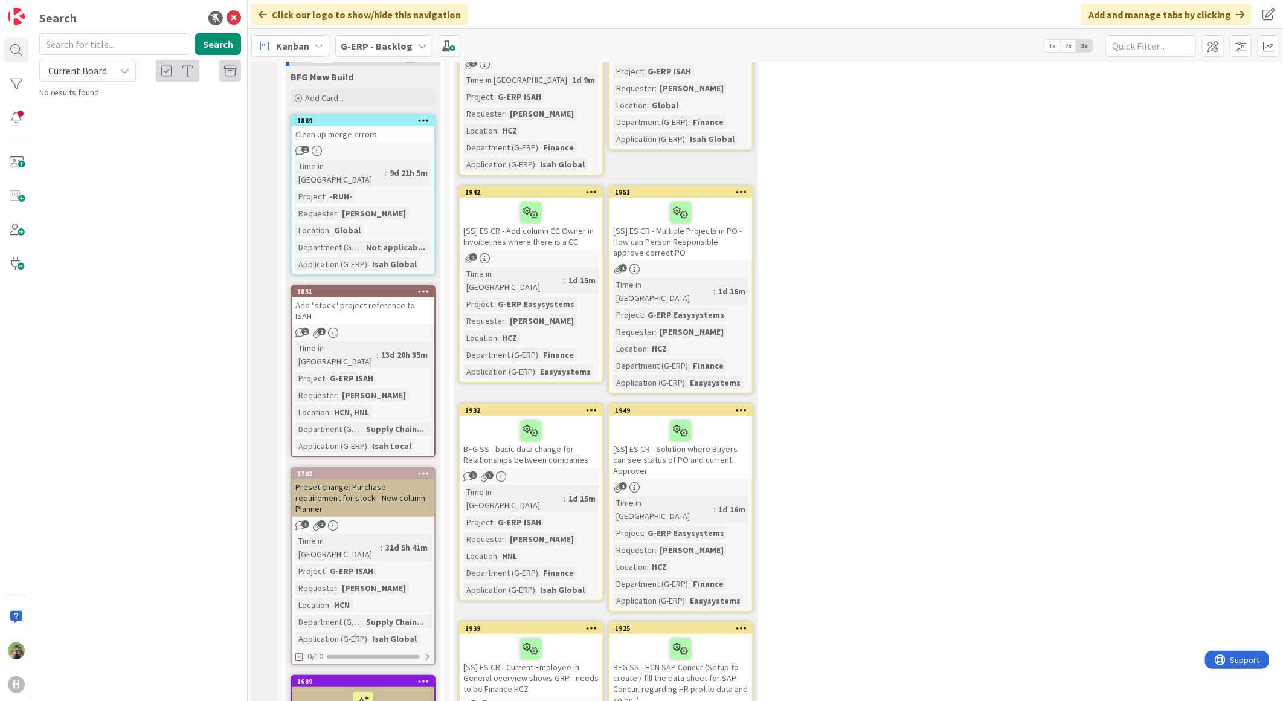
scroll to position [201, 0]
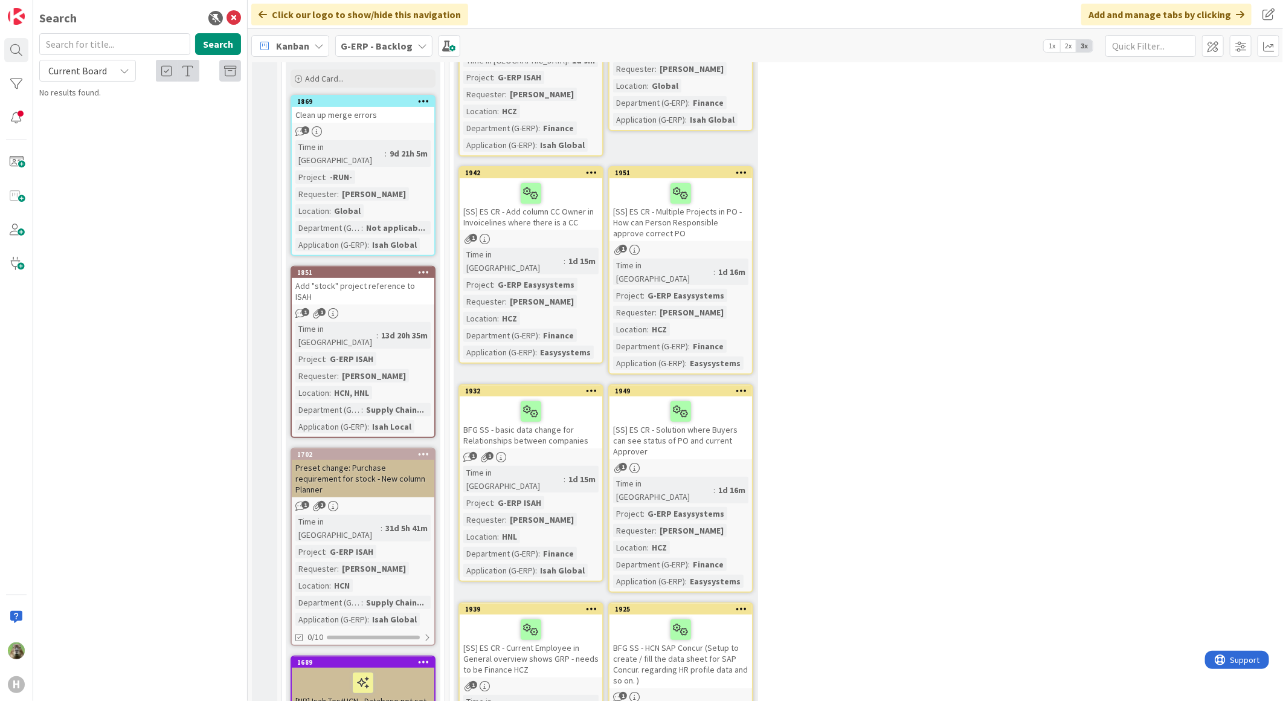
click at [373, 460] on div "Preset change: Purchase requirement for stock - New column Planner" at bounding box center [363, 478] width 143 height 37
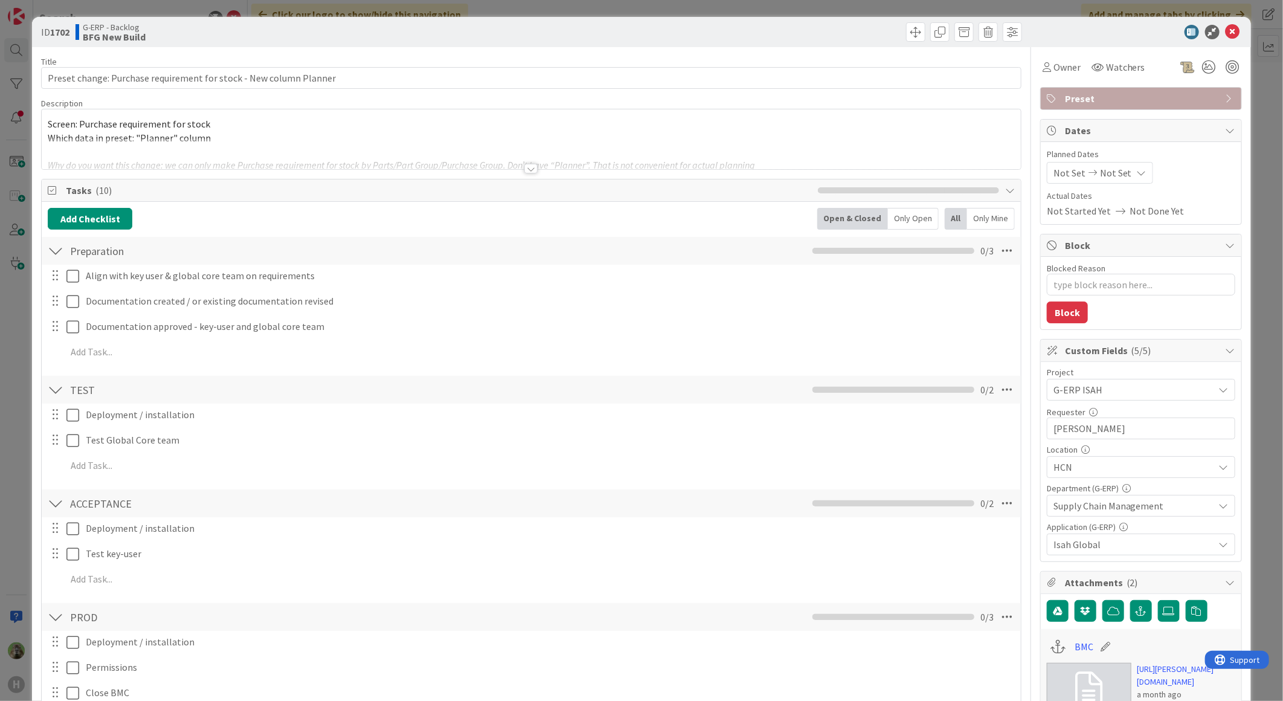
type textarea "x"
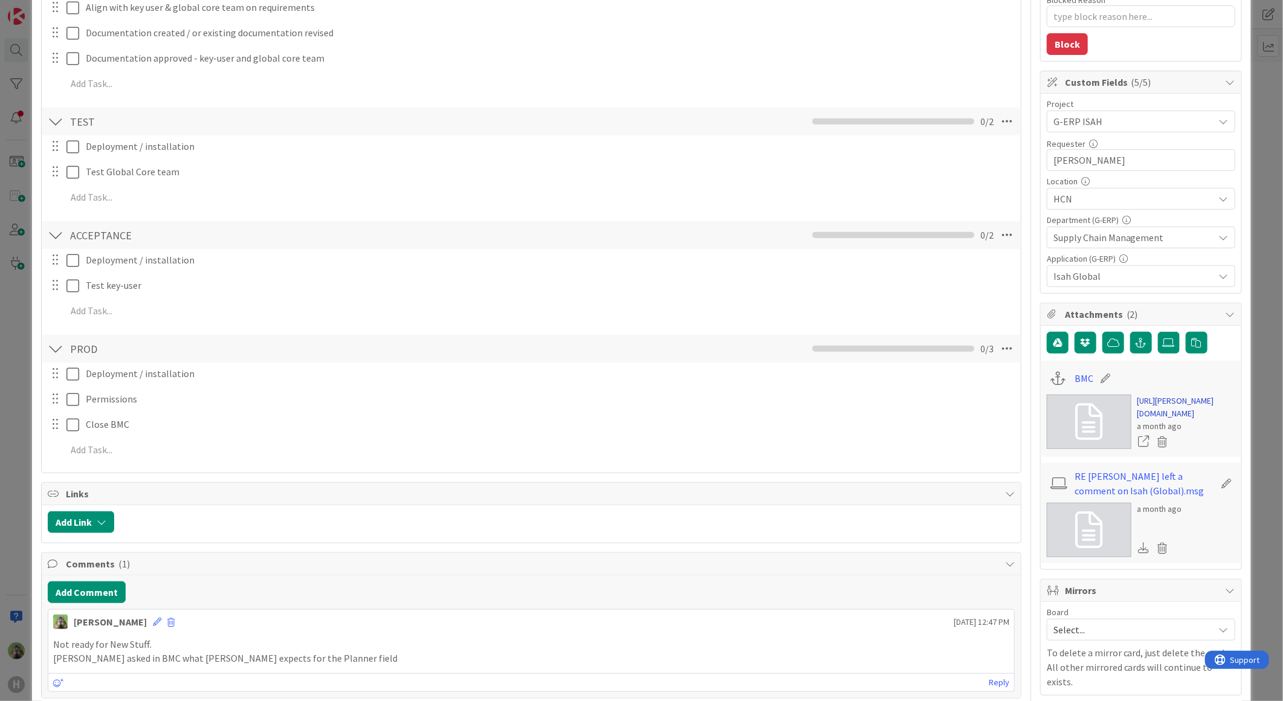
click at [1160, 420] on link "https://huisman-smartit.onbmc.com/smartit/app/#/workorder/AGGF4KX6HRENQATBGGRET…" at bounding box center [1186, 406] width 98 height 25
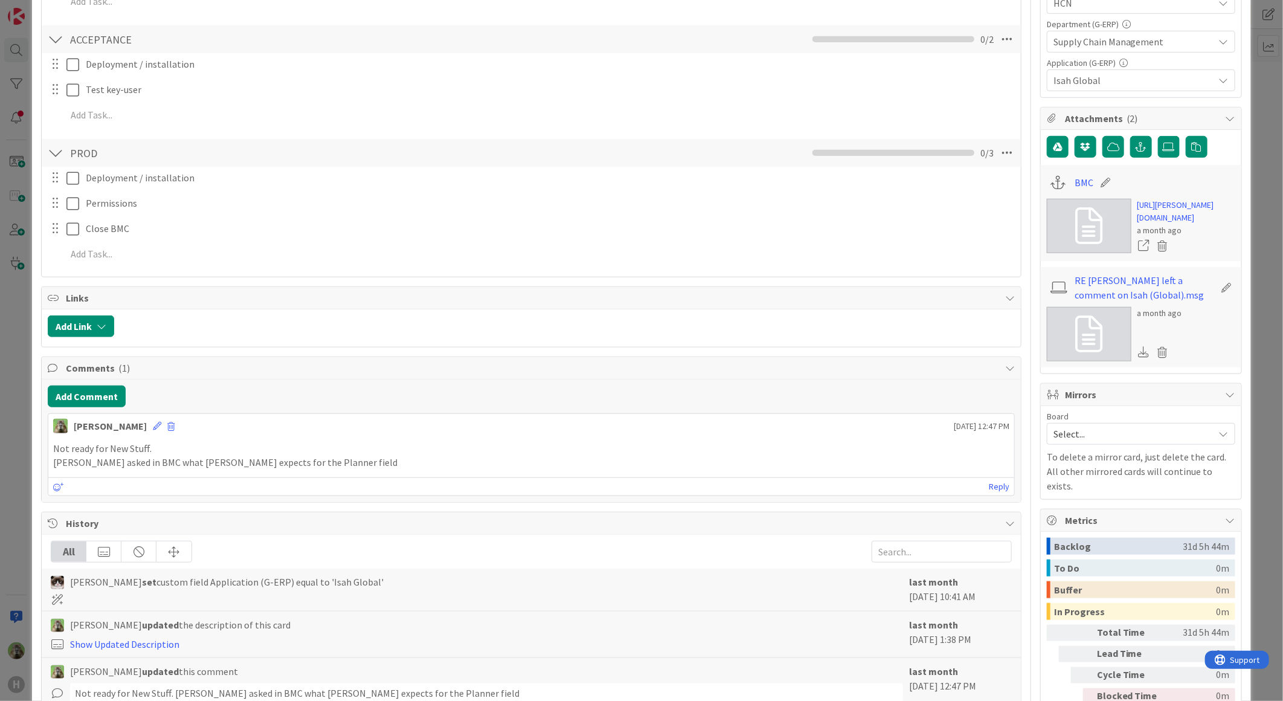
scroll to position [469, 0]
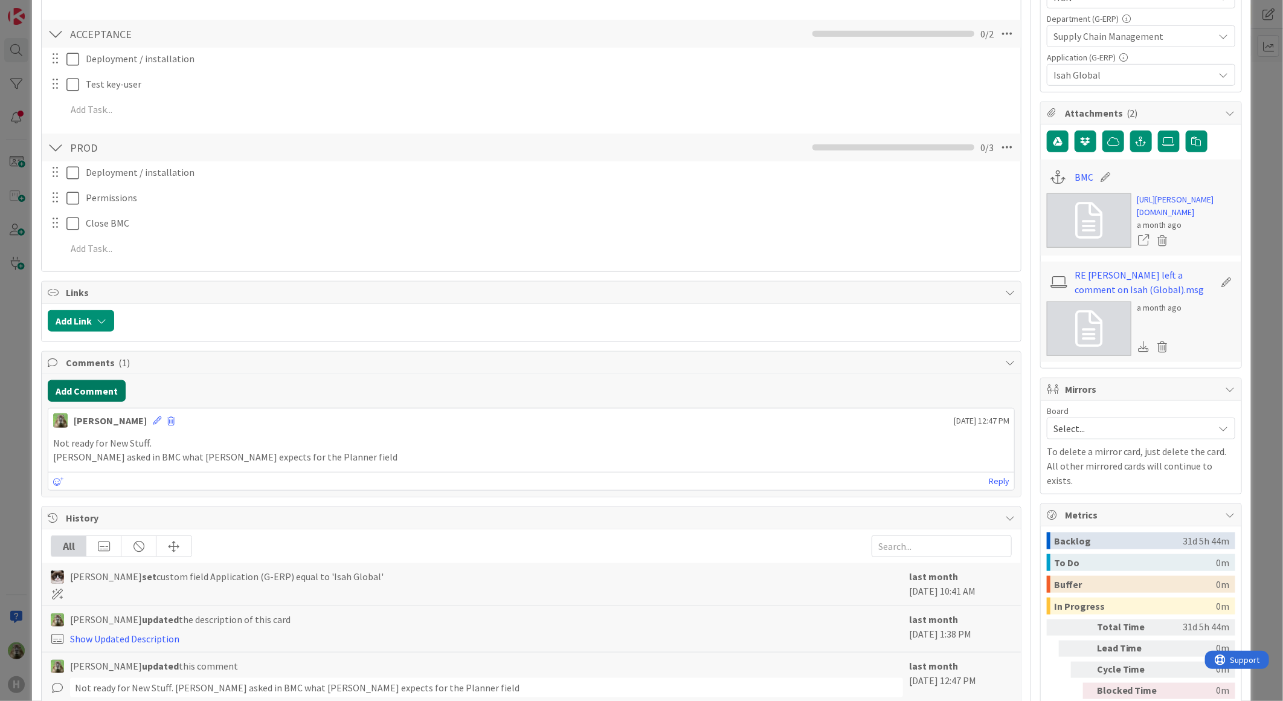
click at [116, 385] on button "Add Comment" at bounding box center [87, 391] width 78 height 22
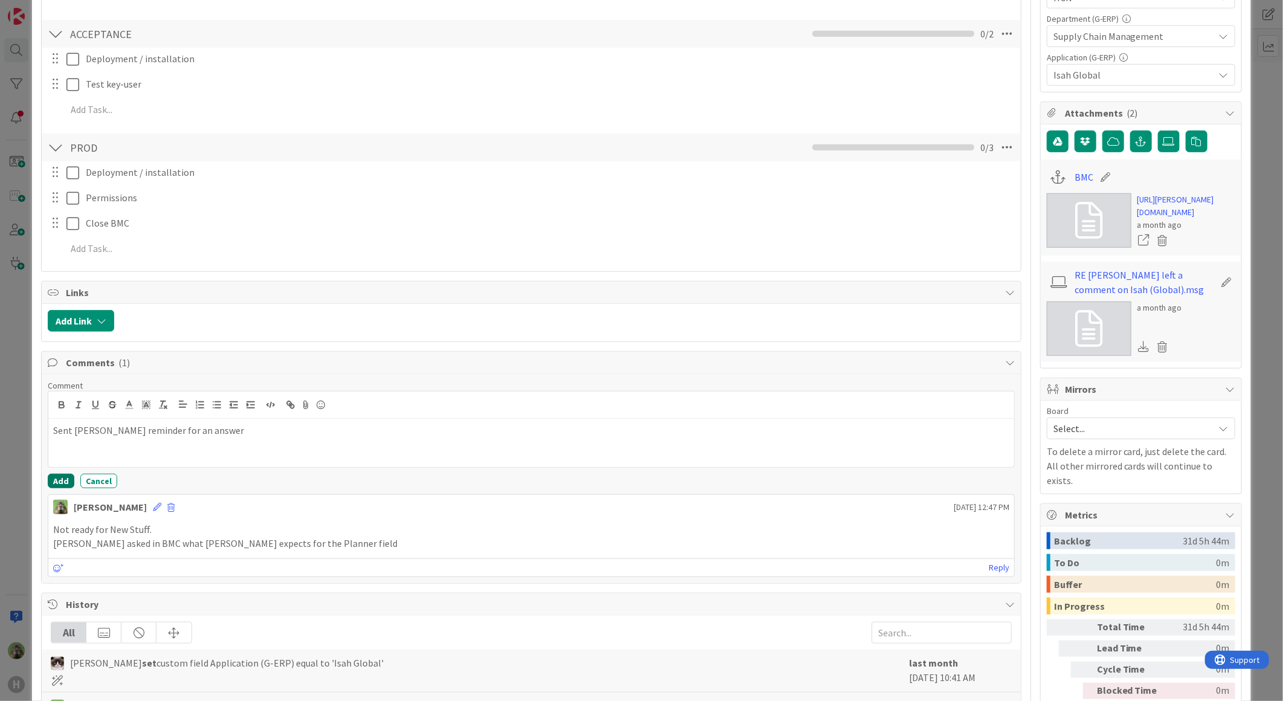
click at [63, 481] on button "Add" at bounding box center [61, 481] width 27 height 14
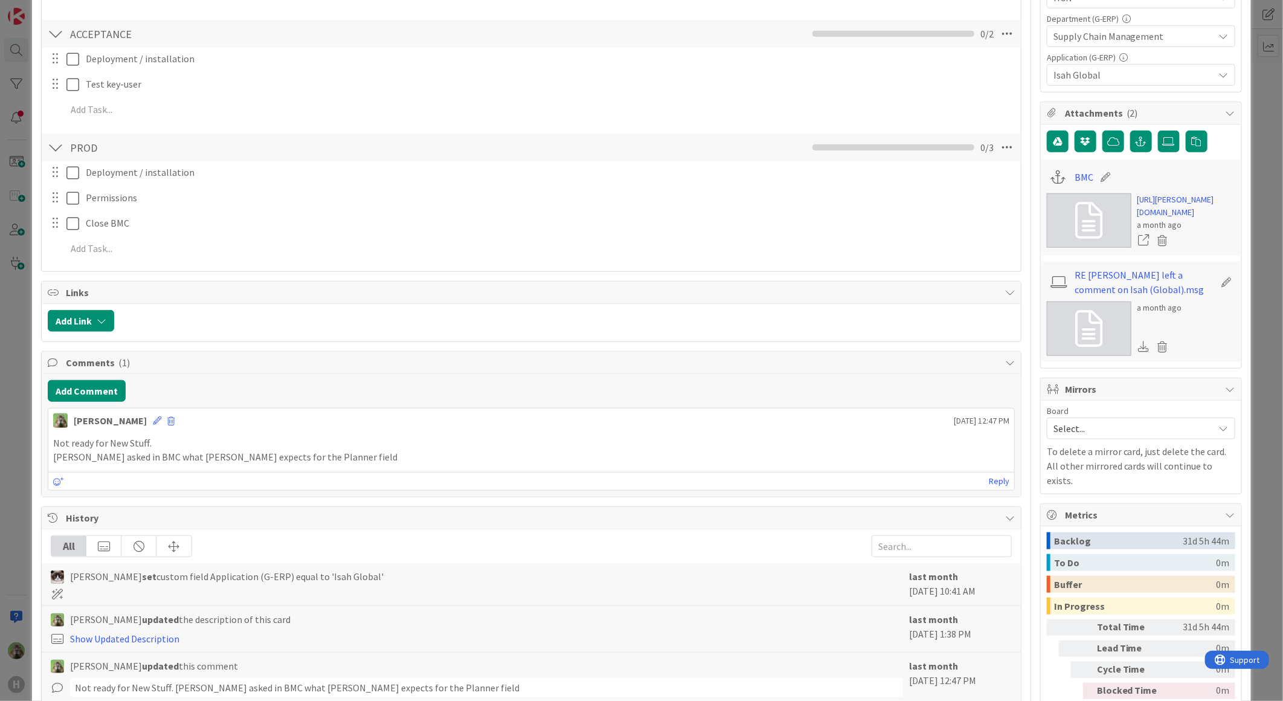
type textarea "x"
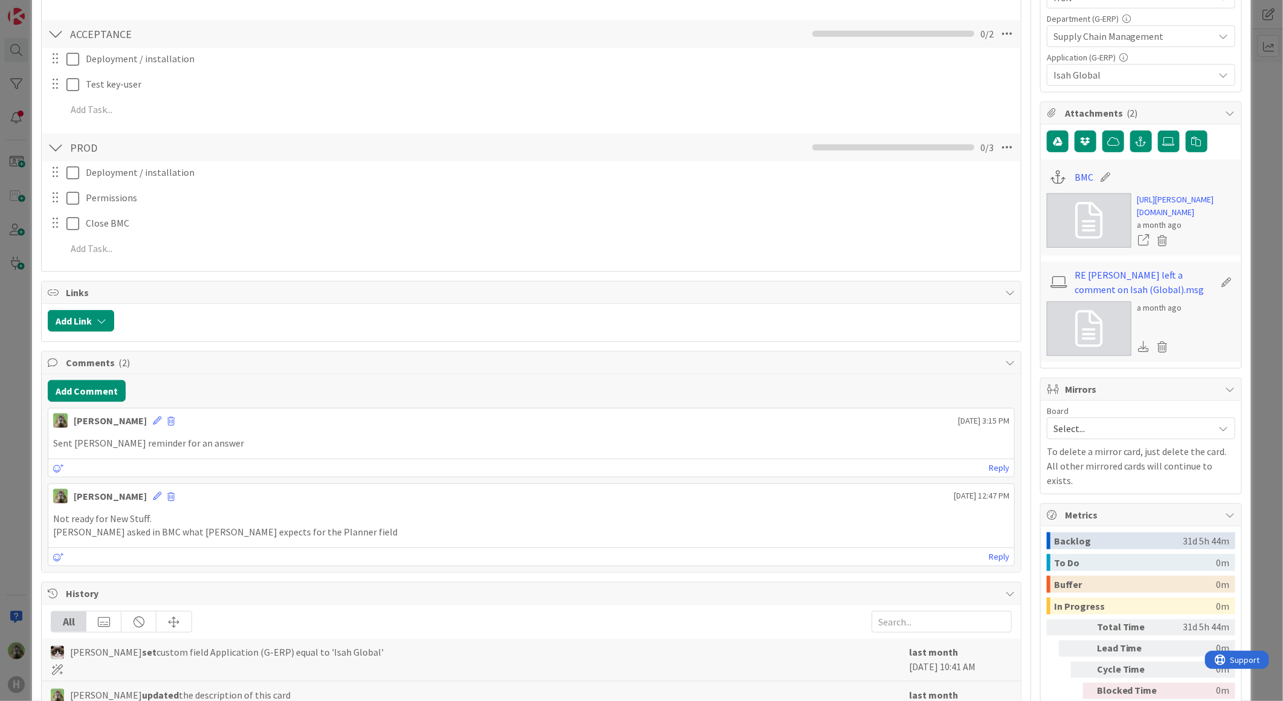
scroll to position [67, 0]
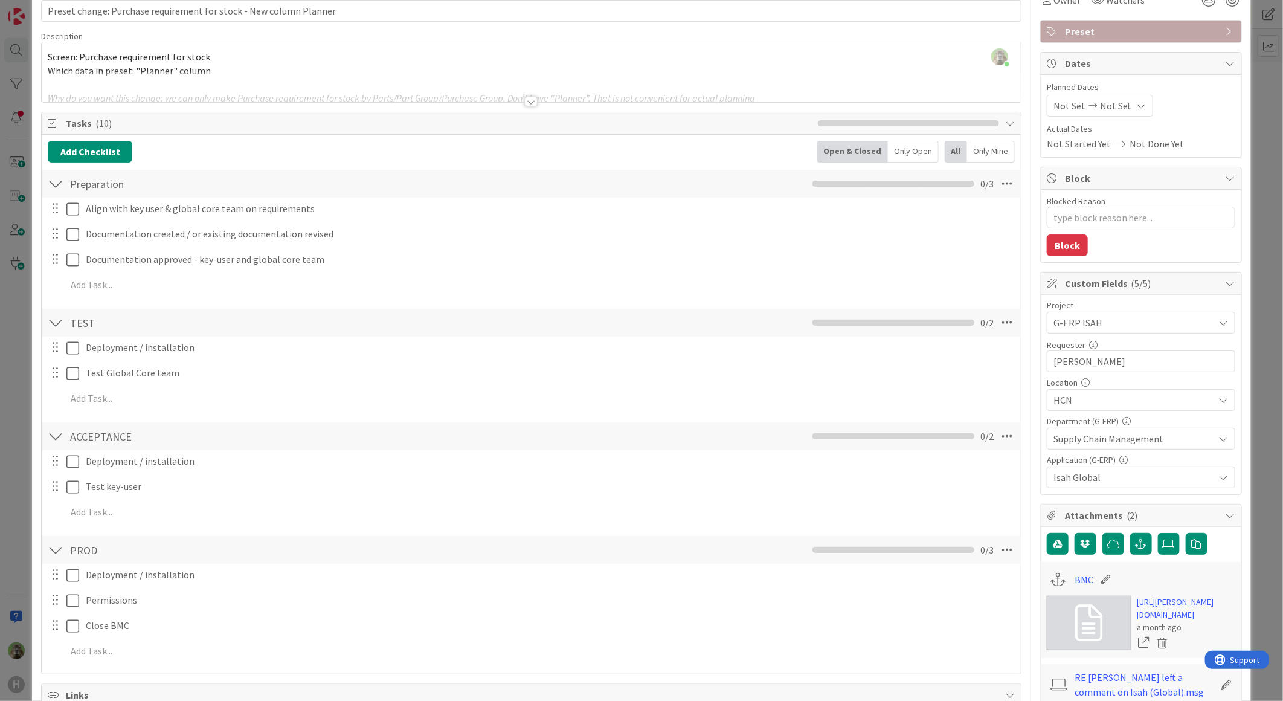
click at [12, 378] on div "ID 1702 G-ERP - Backlog BFG New Build Title 66 / 128 Preset change: Purchase re…" at bounding box center [641, 350] width 1283 height 701
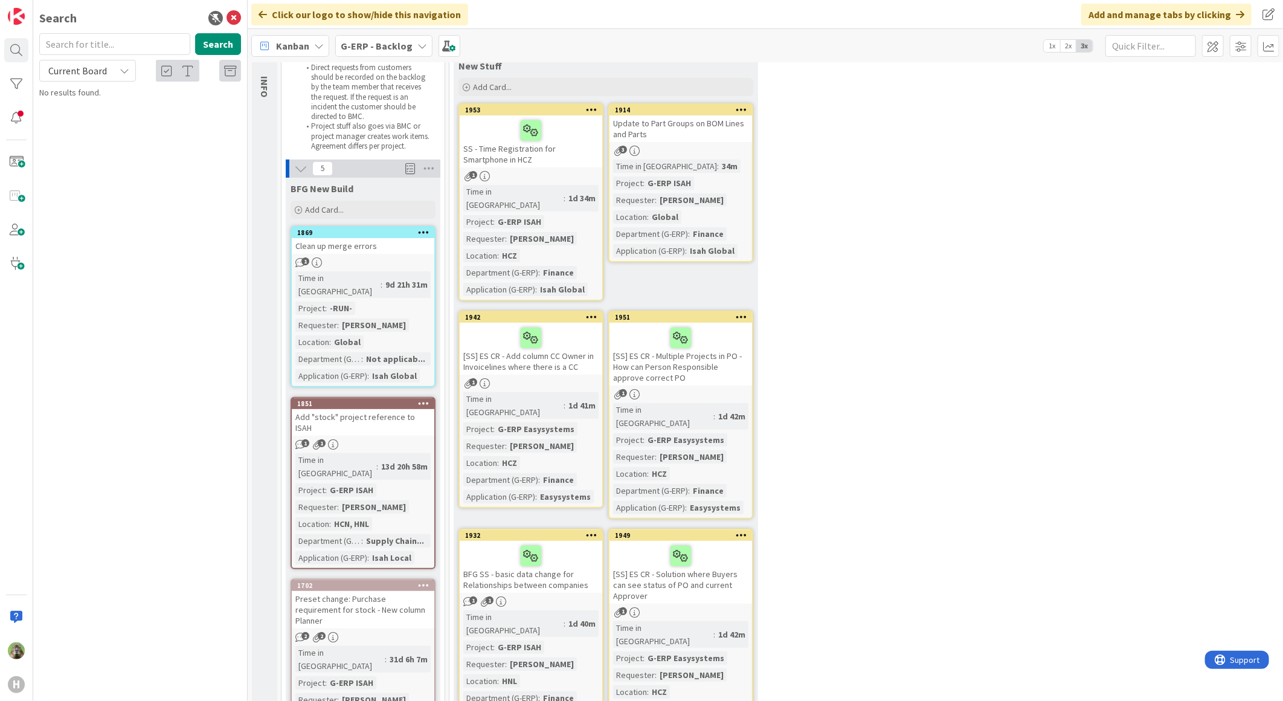
scroll to position [134, 0]
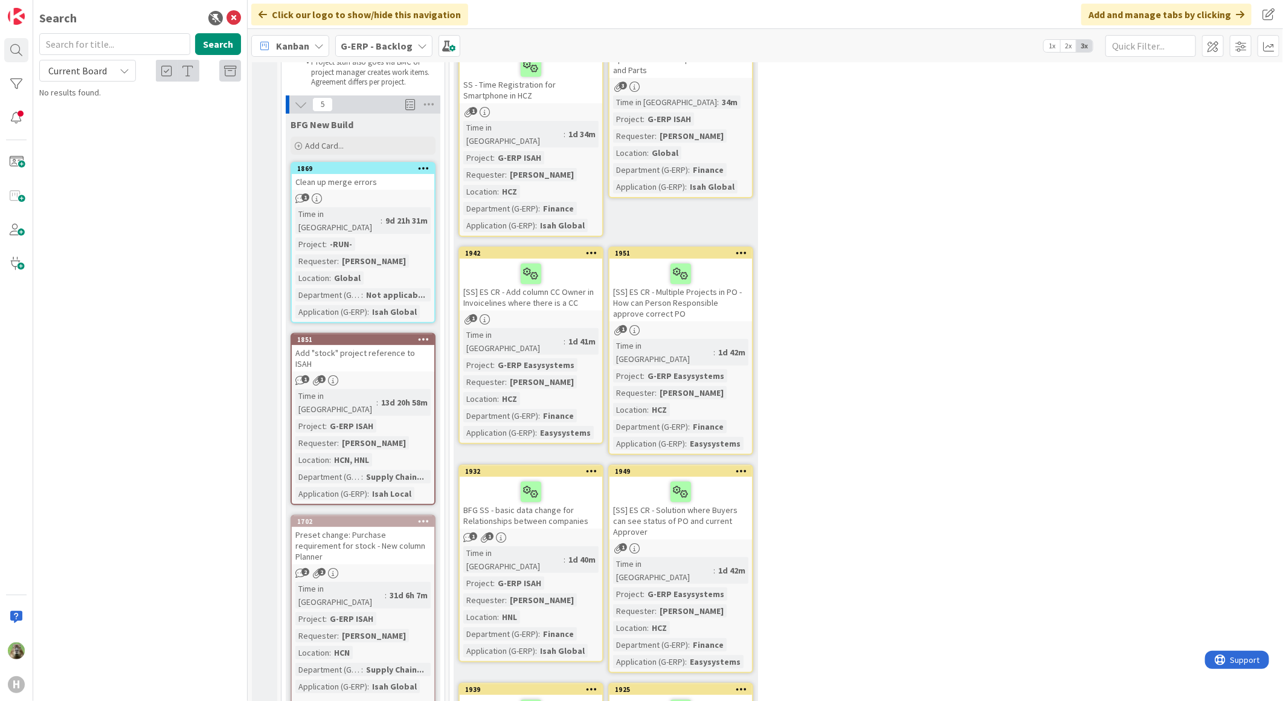
click at [402, 345] on div "Add "stock" project reference to ISAH" at bounding box center [363, 358] width 143 height 27
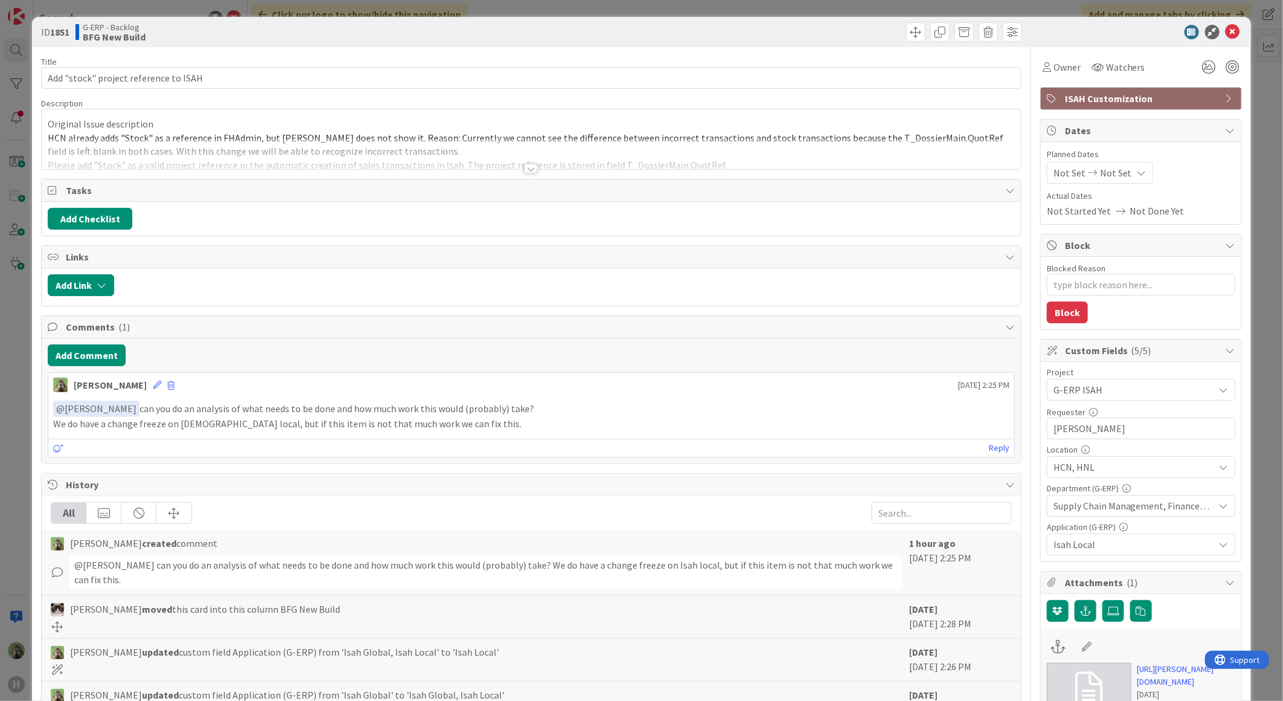
type textarea "x"
click at [27, 420] on div "ID 1851 G-ERP - Backlog BFG New Build Title 37 / 128 Add "stock" project refere…" at bounding box center [641, 350] width 1283 height 701
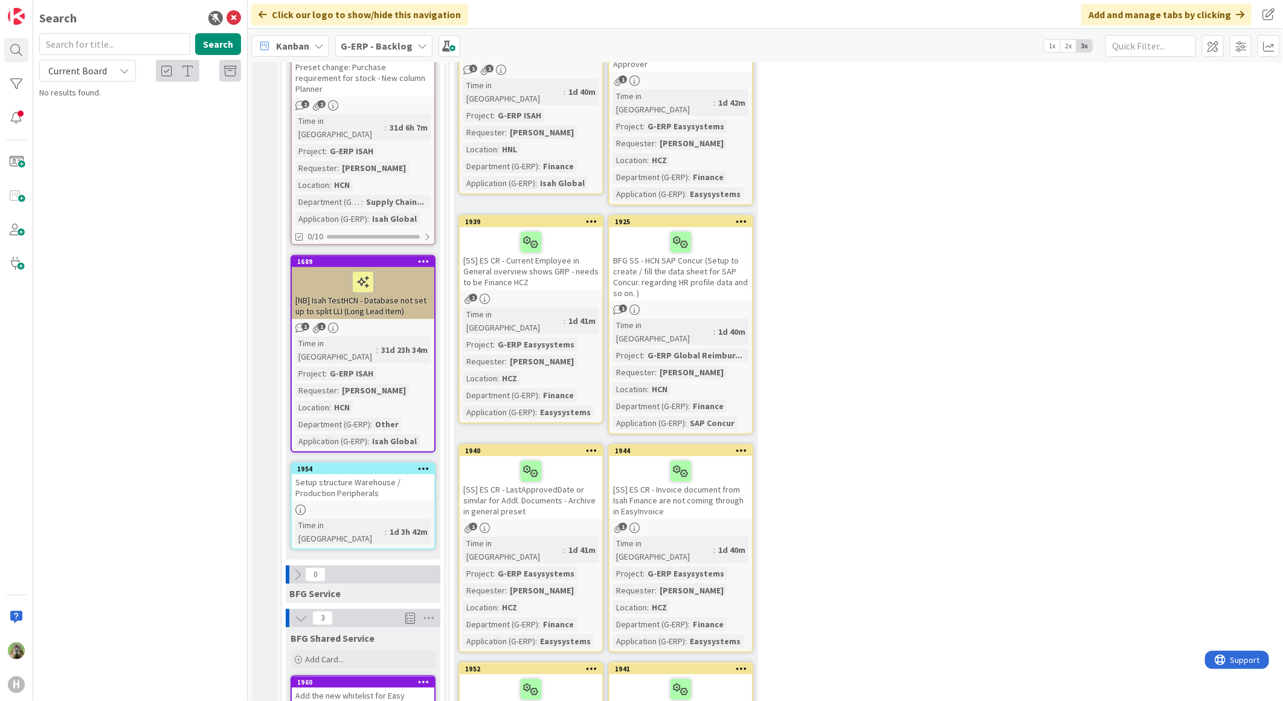
scroll to position [604, 0]
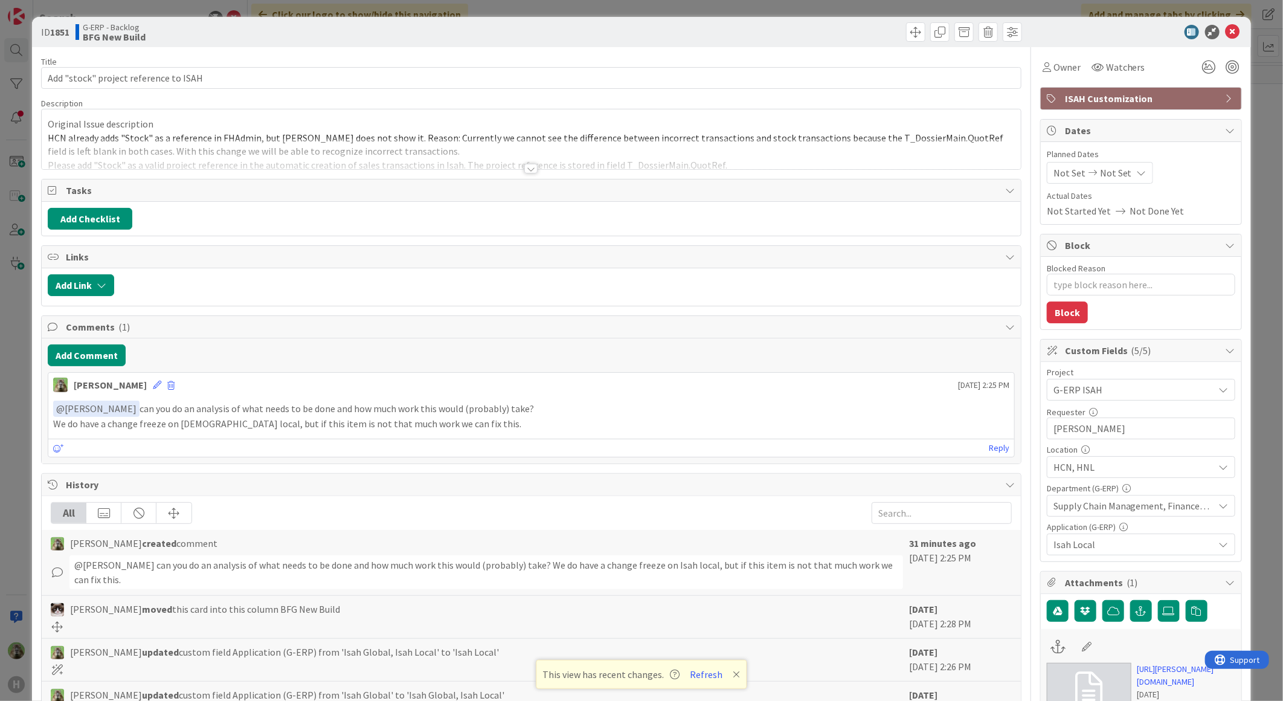
type textarea "x"
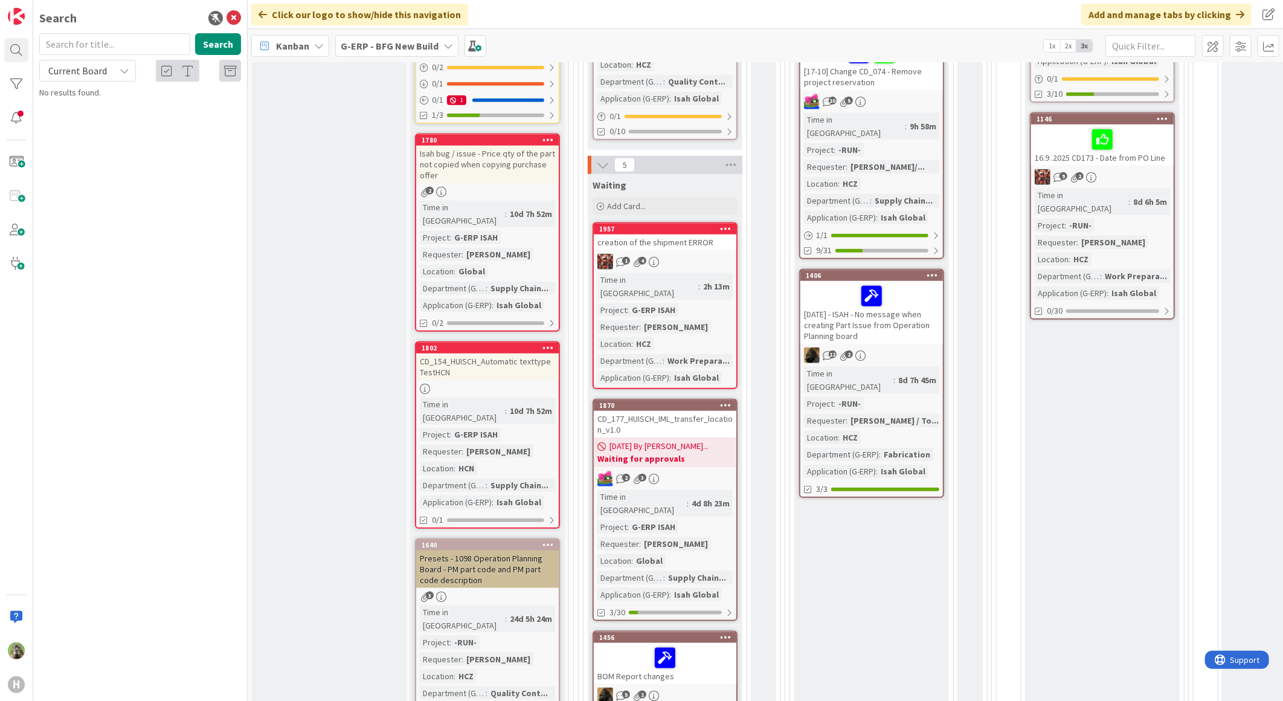
scroll to position [604, 0]
